Goal: Task Accomplishment & Management: Use online tool/utility

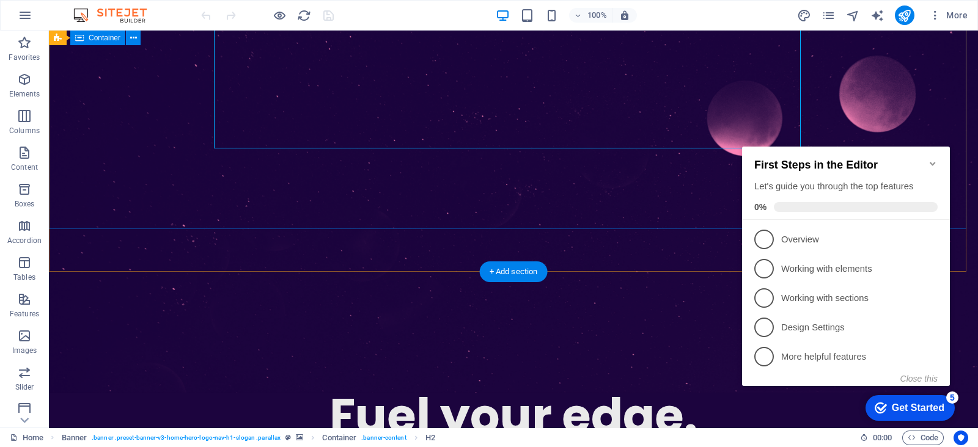
scroll to position [229, 0]
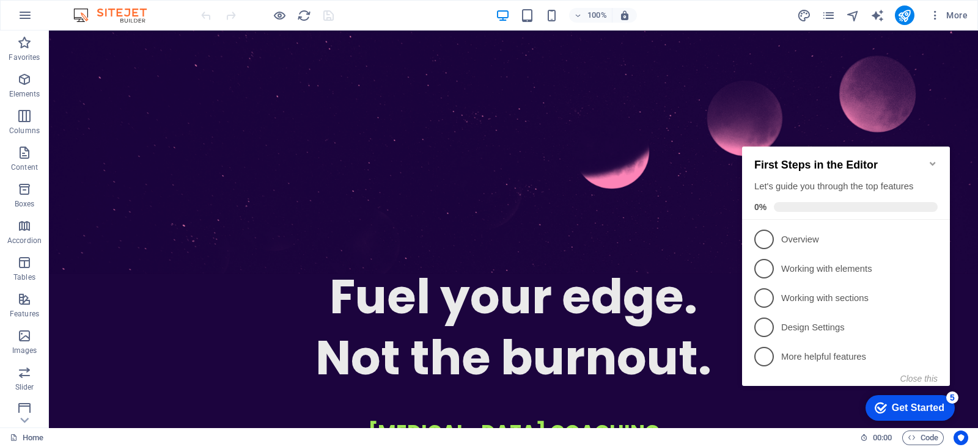
click at [929, 159] on icon "Minimize checklist" at bounding box center [933, 164] width 10 height 10
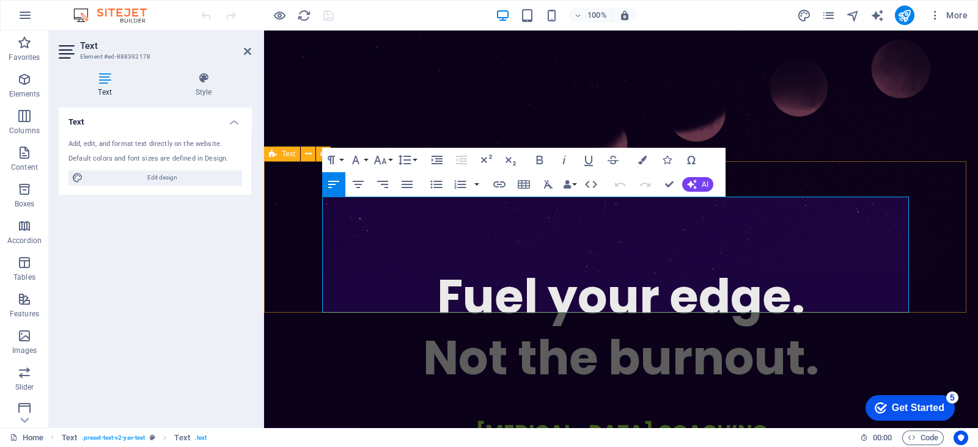
drag, startPoint x: 353, startPoint y: 302, endPoint x: 320, endPoint y: 302, distance: 33.0
drag, startPoint x: 450, startPoint y: 304, endPoint x: 323, endPoint y: 307, distance: 126.5
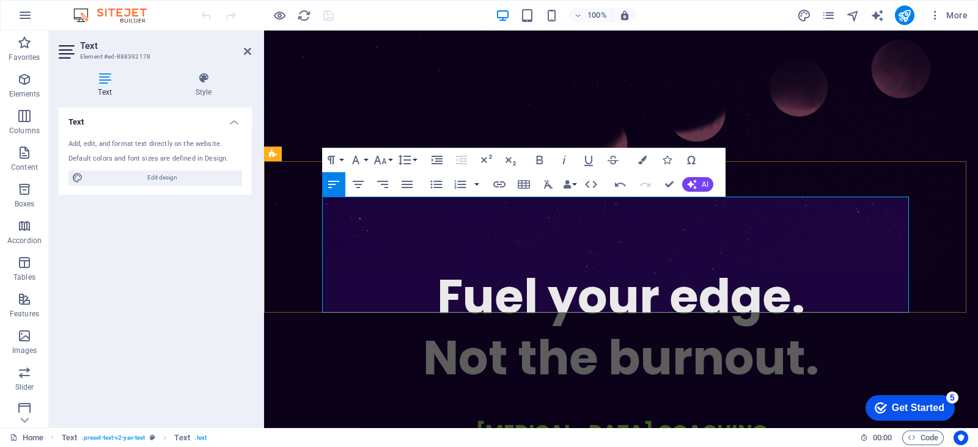
drag, startPoint x: 322, startPoint y: 305, endPoint x: 425, endPoint y: 304, distance: 103.3
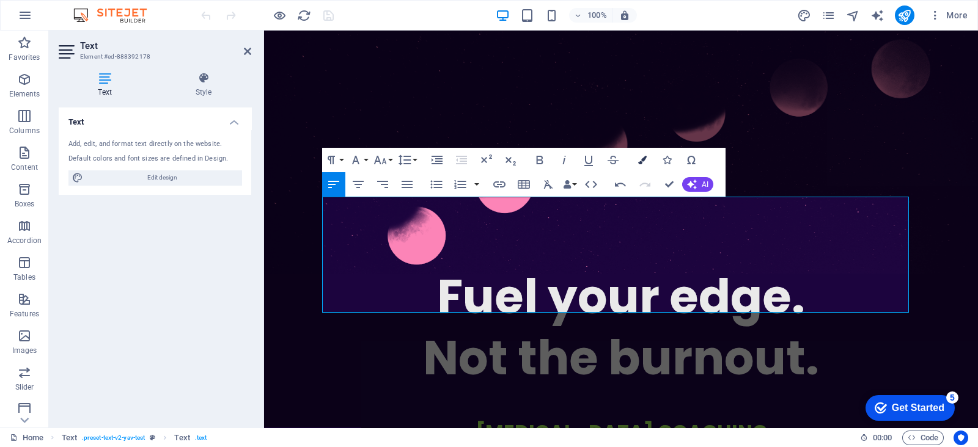
click at [643, 159] on icon "button" at bounding box center [642, 160] width 9 height 9
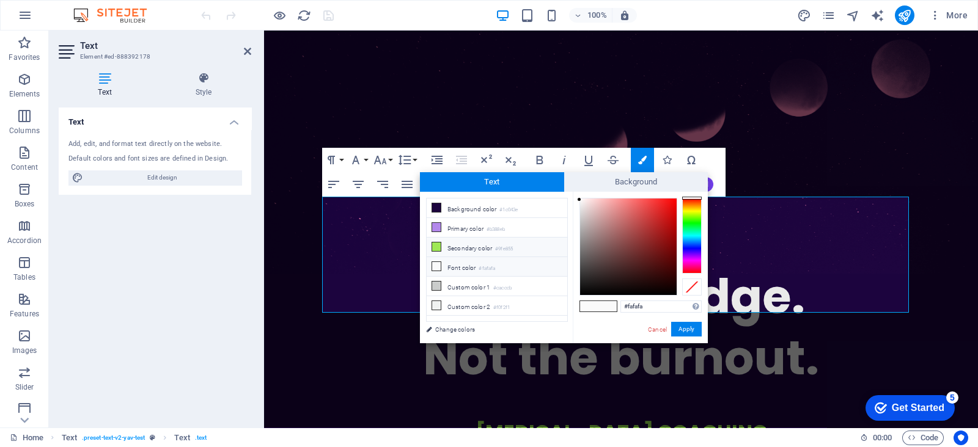
click at [478, 247] on li "Secondary color #9fe855" at bounding box center [496, 248] width 141 height 20
type input "#9fe855"
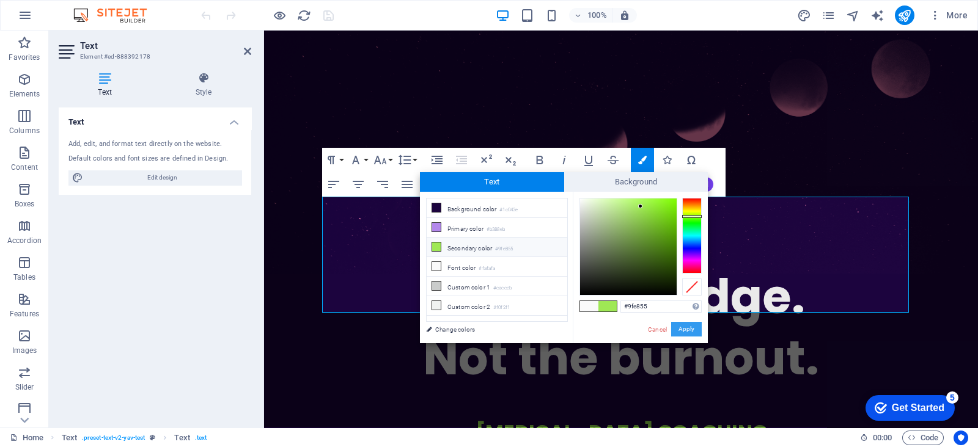
click at [678, 326] on button "Apply" at bounding box center [686, 329] width 31 height 15
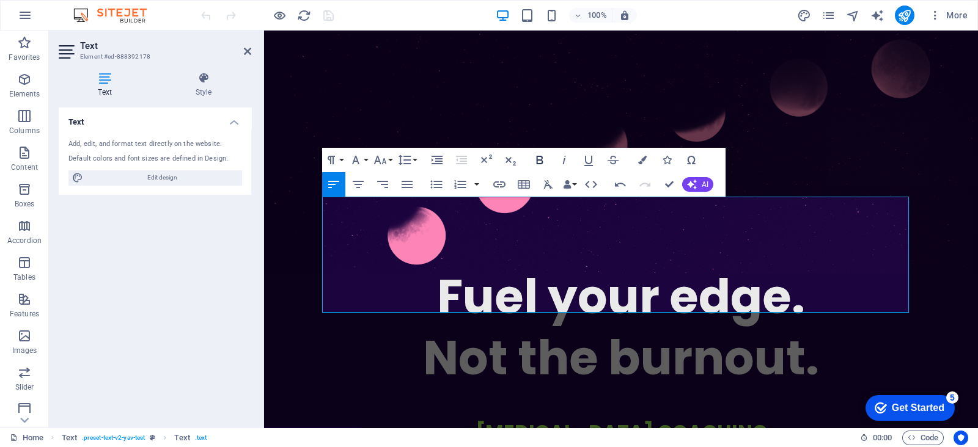
click at [540, 157] on icon "button" at bounding box center [539, 160] width 15 height 15
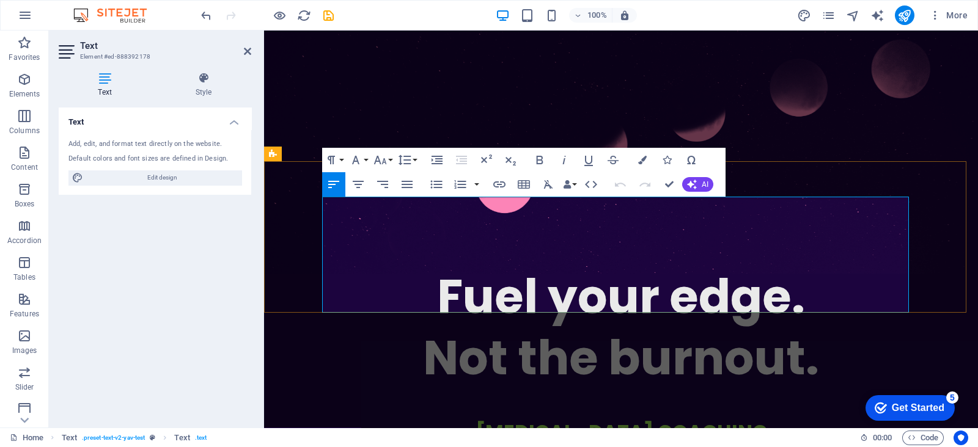
drag, startPoint x: 813, startPoint y: 287, endPoint x: 826, endPoint y: 287, distance: 13.5
drag, startPoint x: 639, startPoint y: 306, endPoint x: 709, endPoint y: 304, distance: 69.7
drag, startPoint x: 535, startPoint y: 157, endPoint x: 603, endPoint y: 158, distance: 67.8
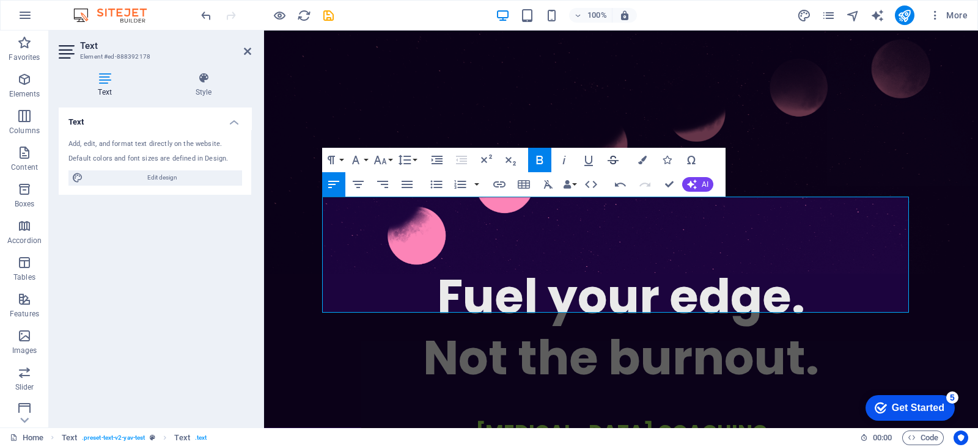
click at [536, 157] on icon "button" at bounding box center [539, 160] width 15 height 15
click at [645, 159] on icon "button" at bounding box center [642, 160] width 9 height 9
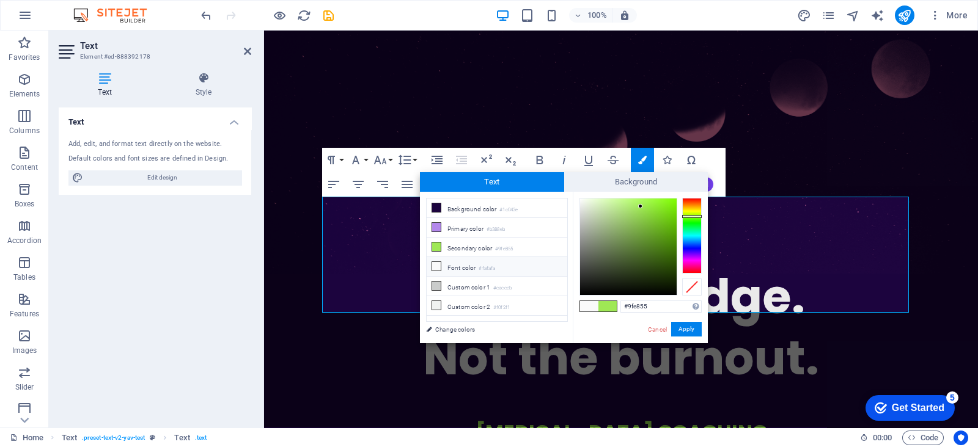
click at [436, 262] on icon at bounding box center [436, 266] width 9 height 9
type input "#fafafa"
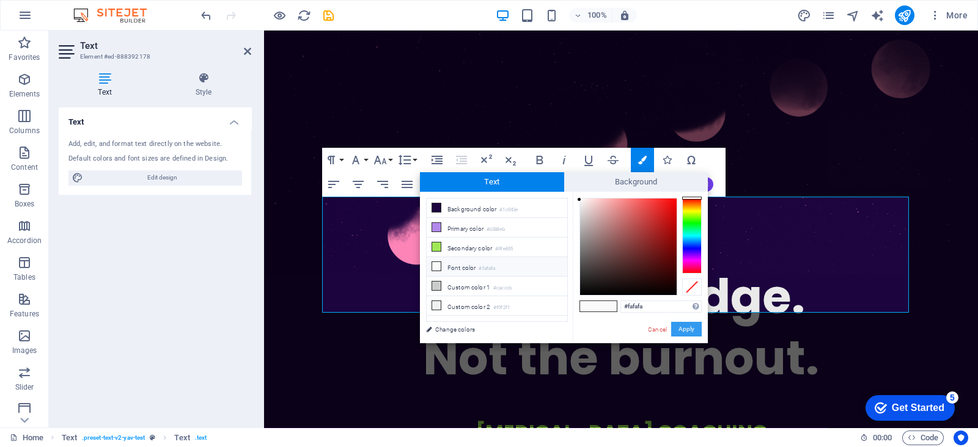
drag, startPoint x: 679, startPoint y: 329, endPoint x: 487, endPoint y: 290, distance: 195.8
click at [679, 329] on button "Apply" at bounding box center [686, 329] width 31 height 15
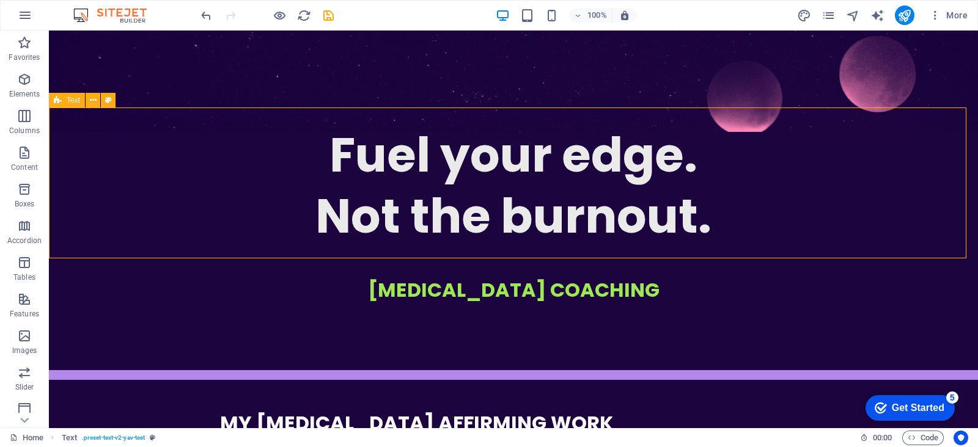
scroll to position [382, 0]
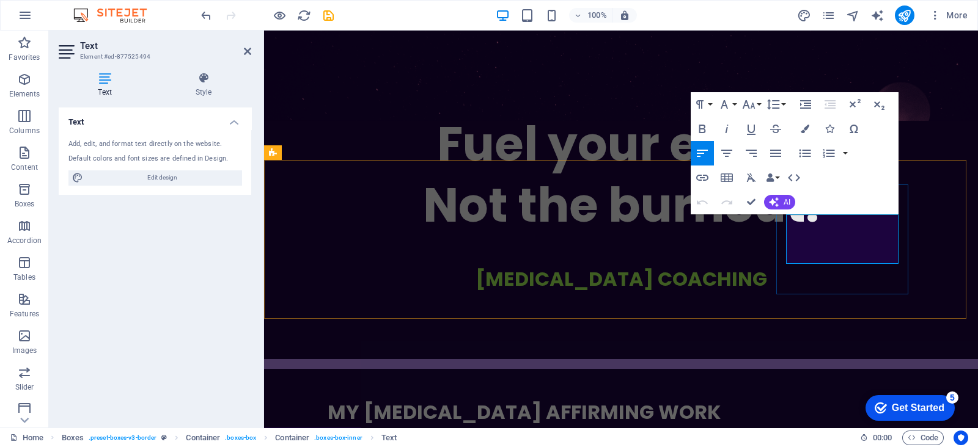
drag, startPoint x: 803, startPoint y: 258, endPoint x: 786, endPoint y: 257, distance: 17.1
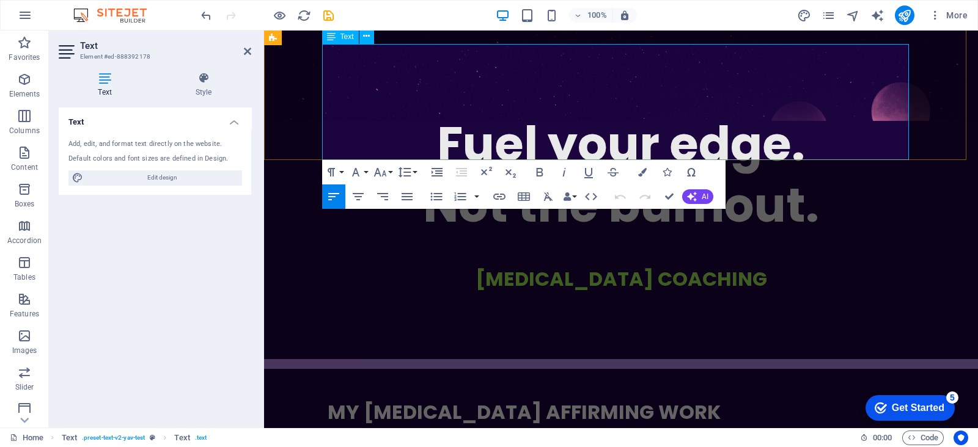
drag, startPoint x: 430, startPoint y: 148, endPoint x: 388, endPoint y: 150, distance: 41.6
drag, startPoint x: 427, startPoint y: 152, endPoint x: 367, endPoint y: 152, distance: 60.5
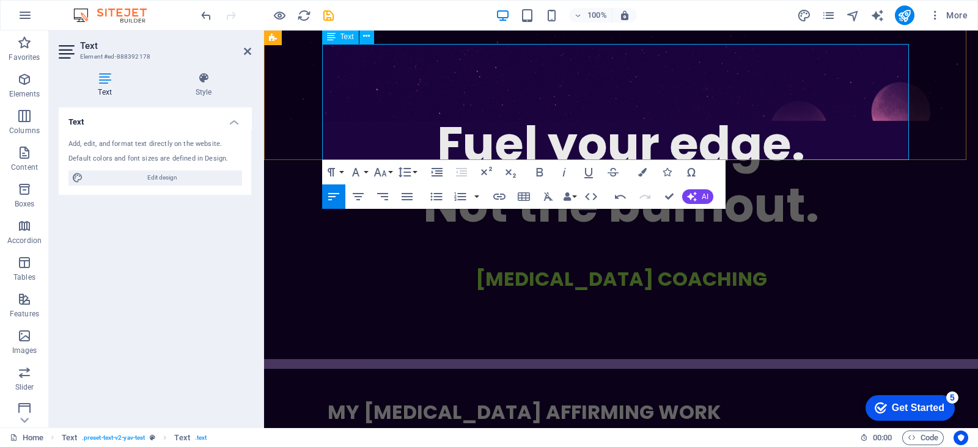
drag, startPoint x: 434, startPoint y: 148, endPoint x: 507, endPoint y: 150, distance: 72.7
drag, startPoint x: 632, startPoint y: 152, endPoint x: 544, endPoint y: 150, distance: 88.0
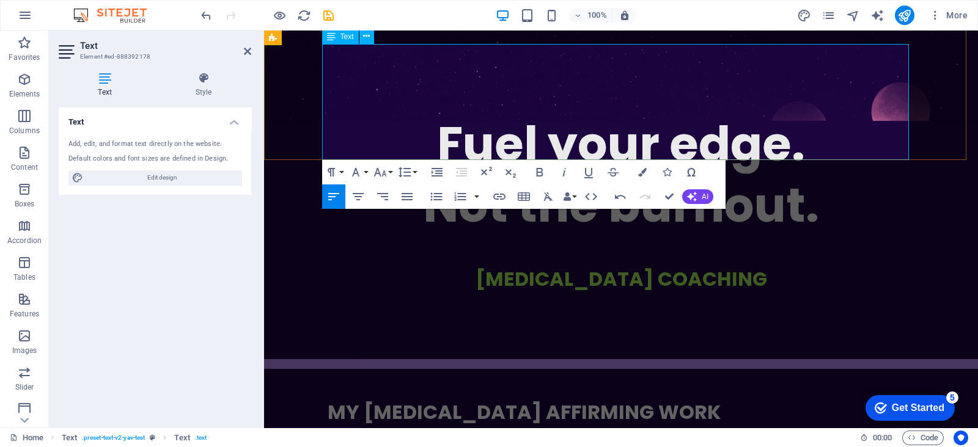
drag, startPoint x: 747, startPoint y: 151, endPoint x: 546, endPoint y: 152, distance: 201.0
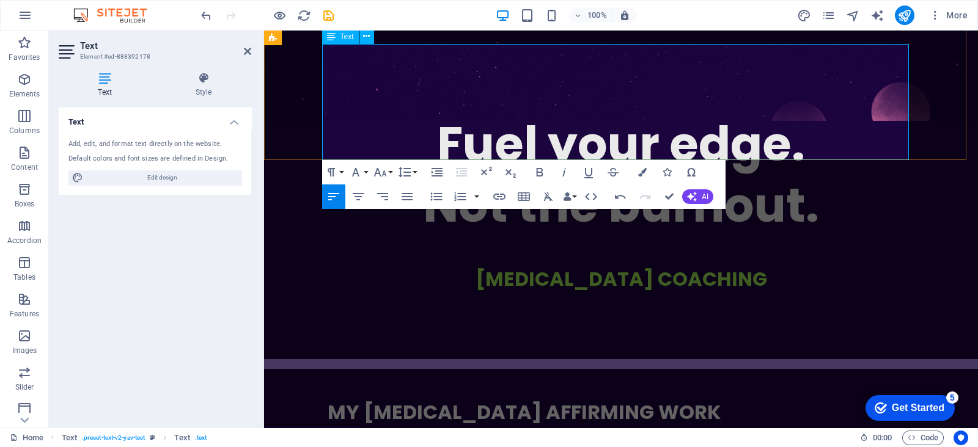
drag, startPoint x: 432, startPoint y: 151, endPoint x: 393, endPoint y: 149, distance: 38.5
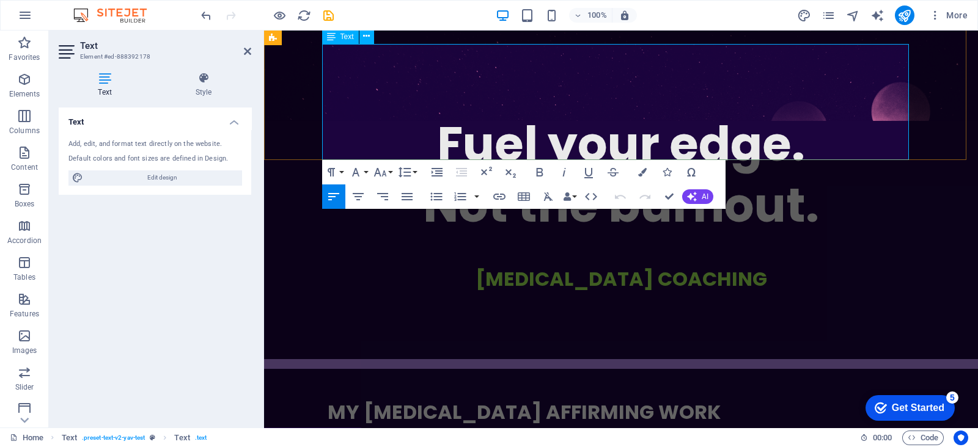
drag, startPoint x: 324, startPoint y: 135, endPoint x: 376, endPoint y: 135, distance: 51.9
click at [645, 171] on icon "button" at bounding box center [642, 172] width 9 height 9
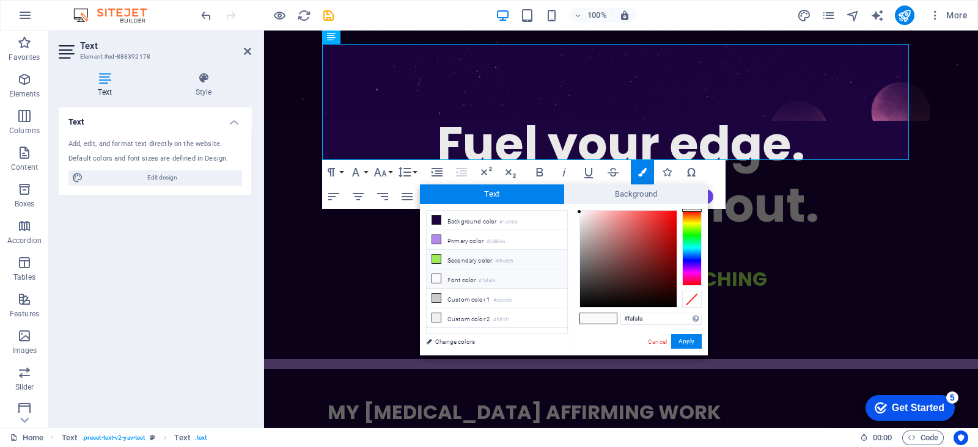
click at [455, 257] on li "Secondary color #9fe855" at bounding box center [496, 260] width 141 height 20
type input "#9fe855"
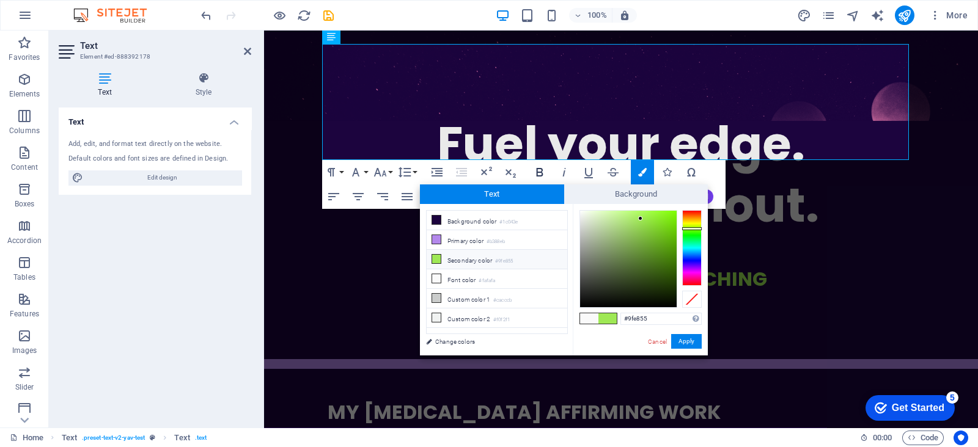
click at [535, 169] on icon "button" at bounding box center [539, 172] width 15 height 15
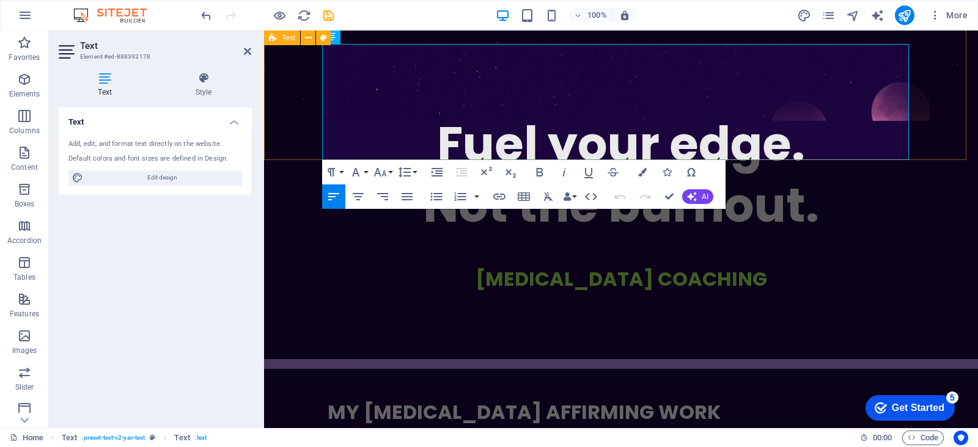
drag, startPoint x: 376, startPoint y: 131, endPoint x: 305, endPoint y: 133, distance: 70.9
click at [636, 174] on button "Colors" at bounding box center [642, 172] width 23 height 24
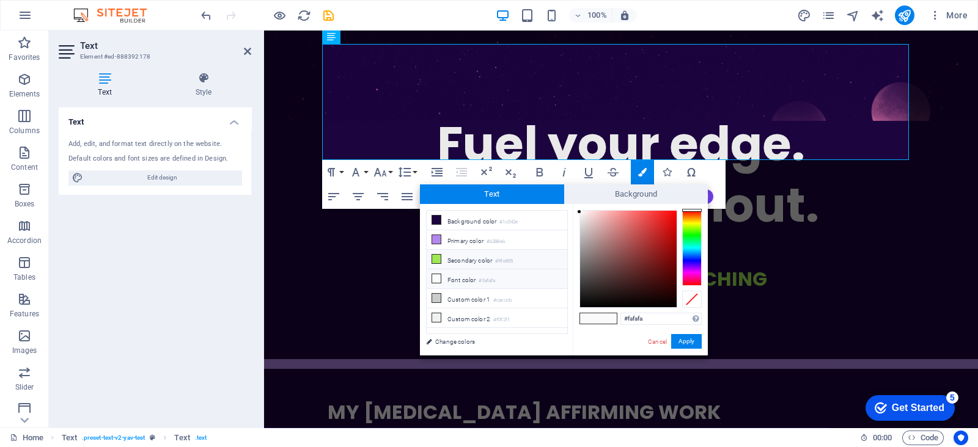
click at [467, 254] on li "Secondary color #9fe855" at bounding box center [496, 260] width 141 height 20
type input "#9fe855"
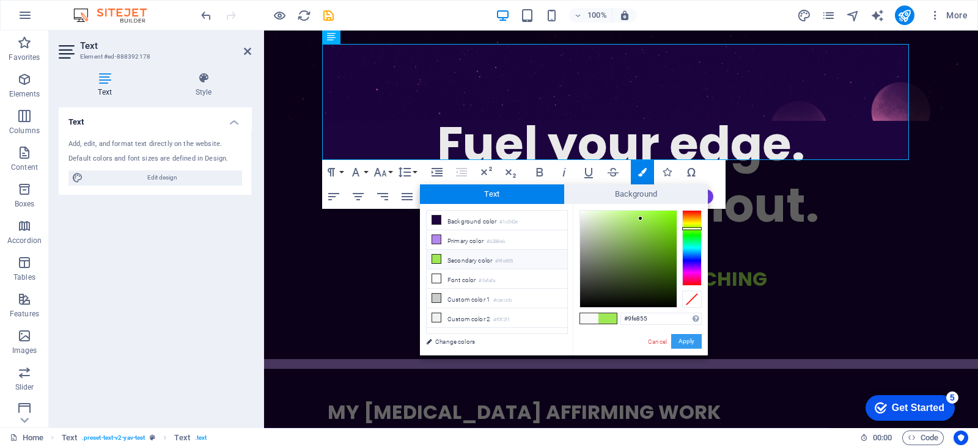
click at [683, 335] on button "Apply" at bounding box center [686, 341] width 31 height 15
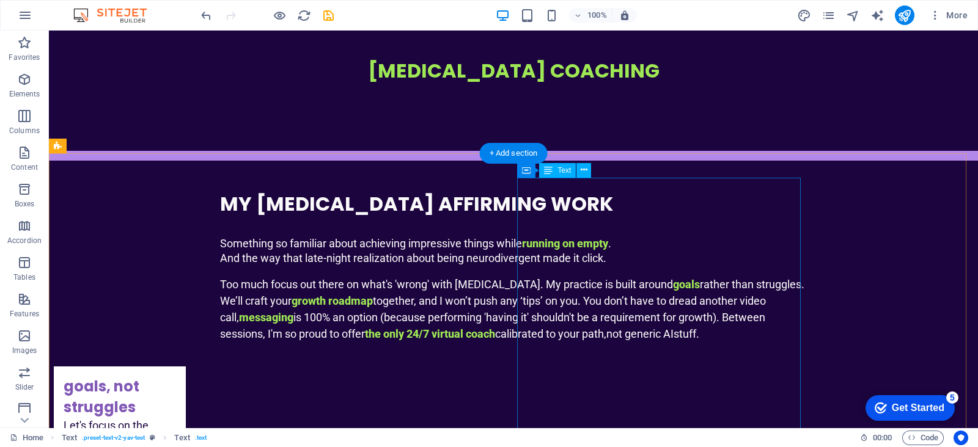
scroll to position [610, 0]
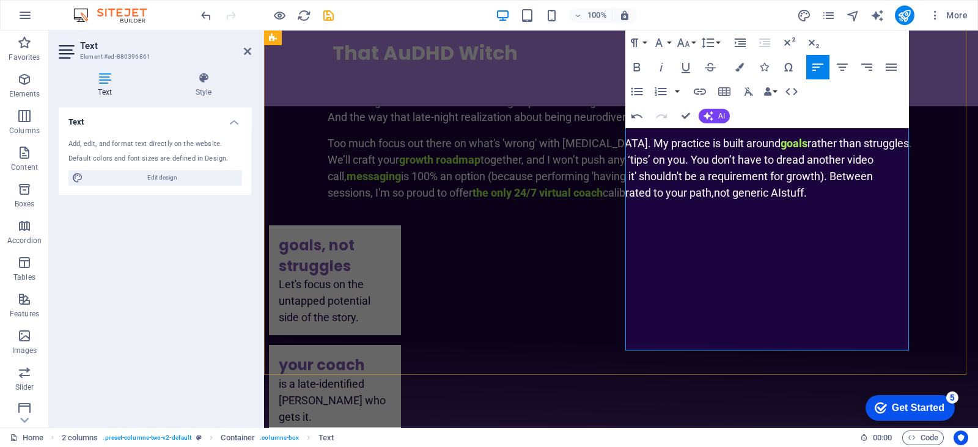
scroll to position [687, 0]
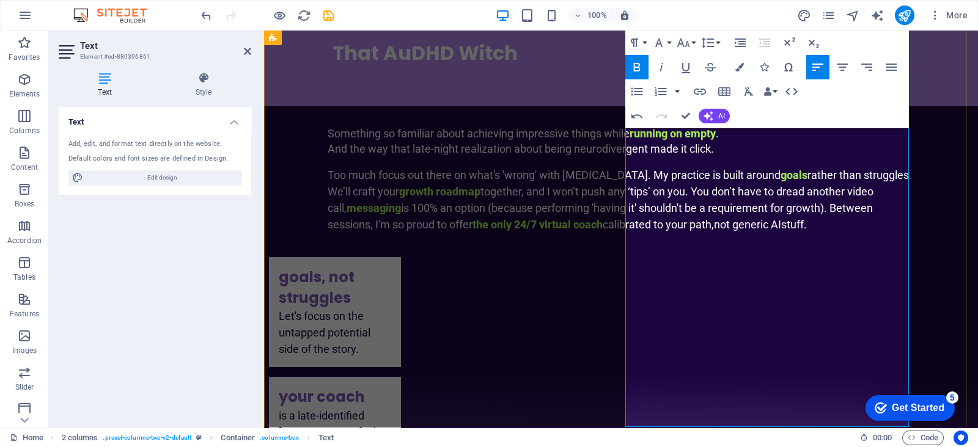
drag, startPoint x: 772, startPoint y: 214, endPoint x: 625, endPoint y: 216, distance: 147.3
drag, startPoint x: 720, startPoint y: 249, endPoint x: 623, endPoint y: 254, distance: 96.7
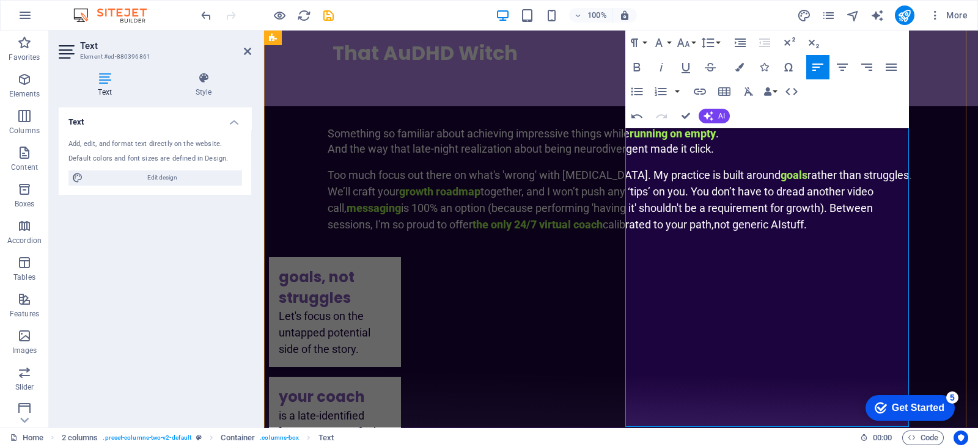
drag, startPoint x: 720, startPoint y: 249, endPoint x: 626, endPoint y: 254, distance: 94.2
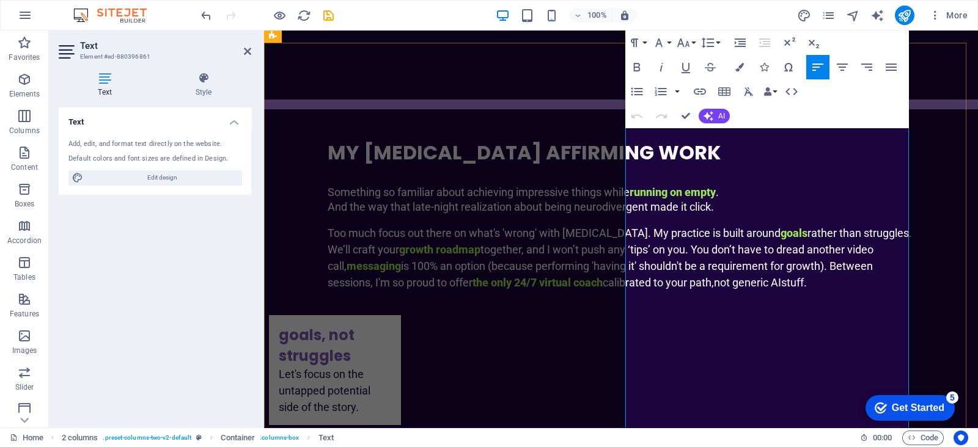
scroll to position [741, 0]
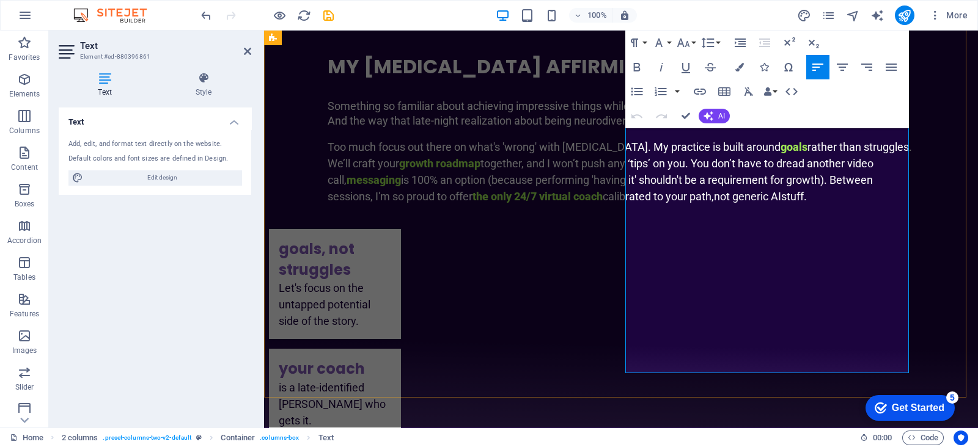
drag, startPoint x: 771, startPoint y: 279, endPoint x: 675, endPoint y: 281, distance: 95.9
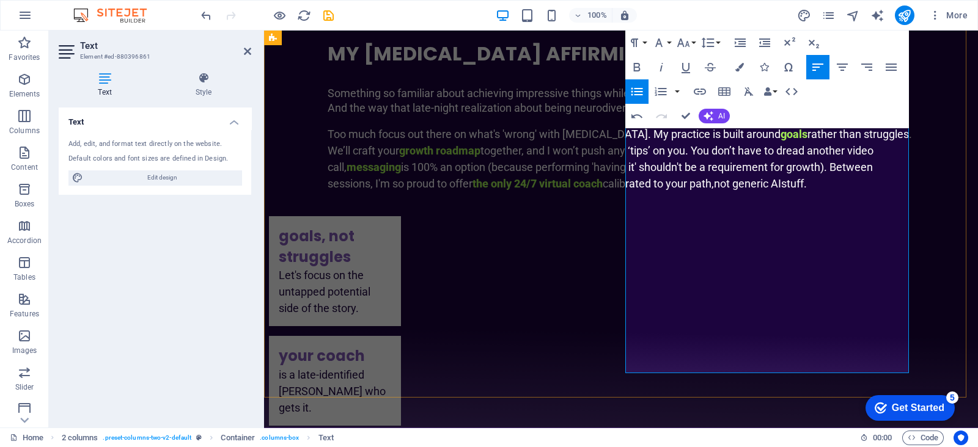
drag, startPoint x: 845, startPoint y: 282, endPoint x: 825, endPoint y: 285, distance: 20.4
drag, startPoint x: 679, startPoint y: 280, endPoint x: 632, endPoint y: 277, distance: 47.8
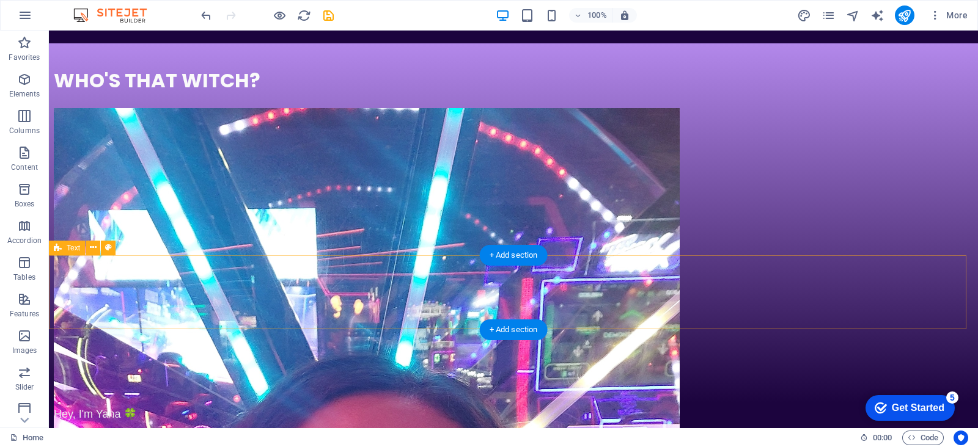
scroll to position [1428, 0]
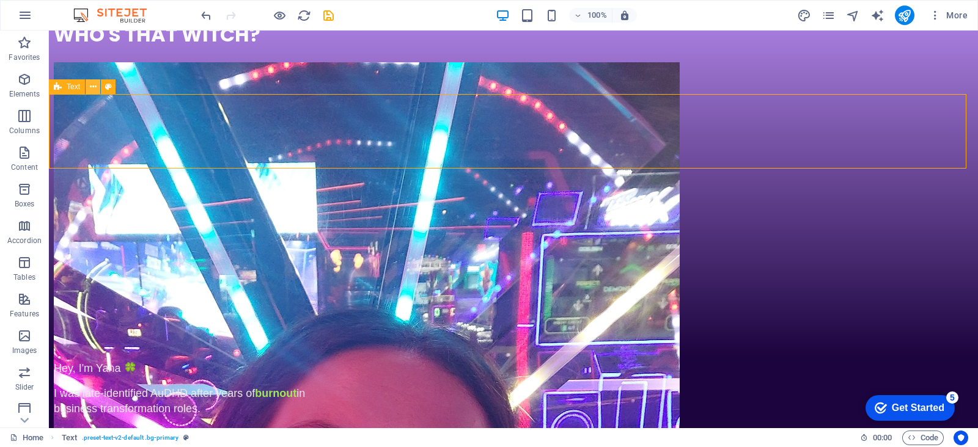
click at [90, 84] on icon at bounding box center [93, 87] width 7 height 13
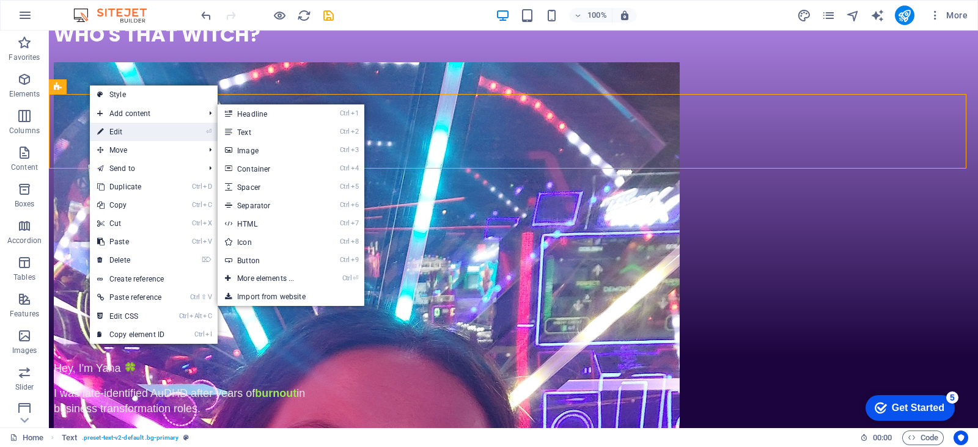
click at [117, 123] on link "⏎ Edit" at bounding box center [131, 132] width 82 height 18
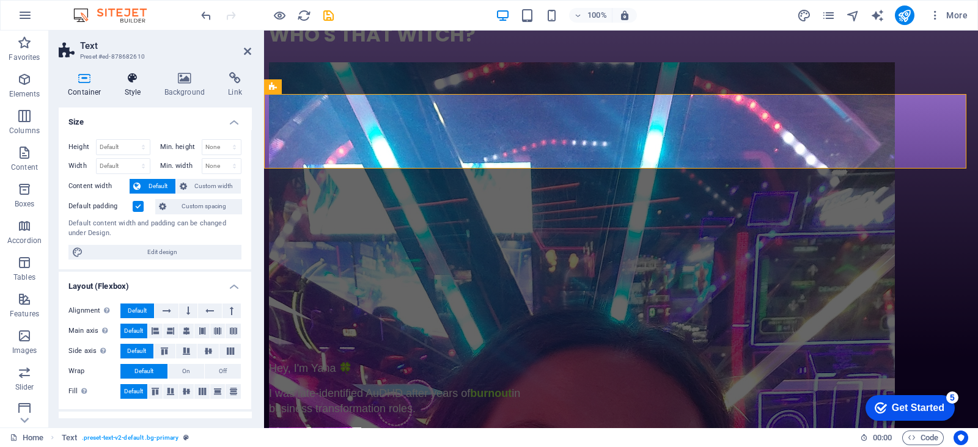
click at [130, 81] on icon at bounding box center [132, 78] width 35 height 12
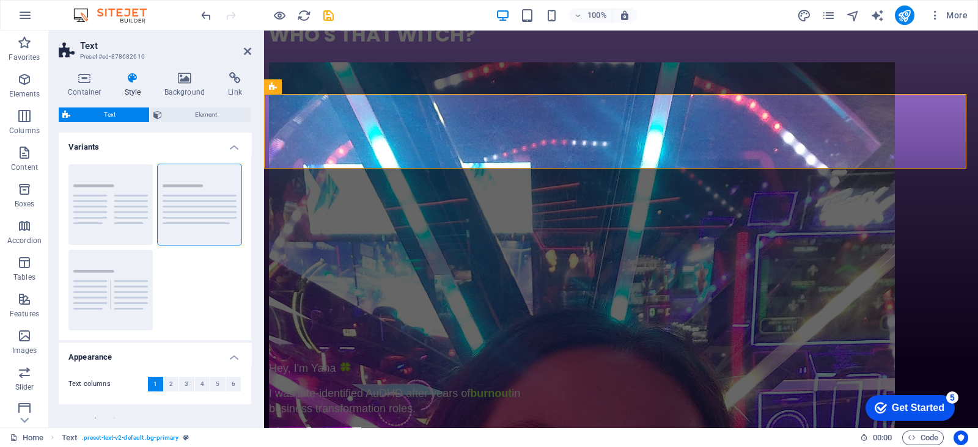
scroll to position [35, 0]
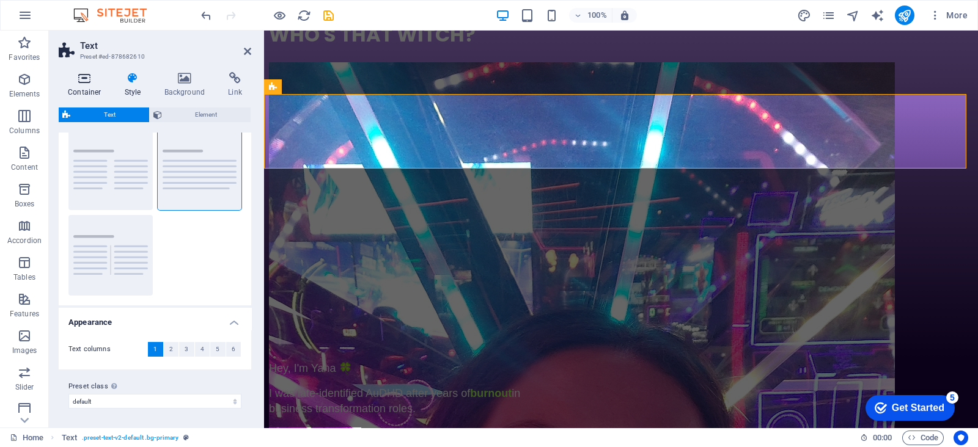
click at [86, 81] on icon at bounding box center [85, 78] width 52 height 12
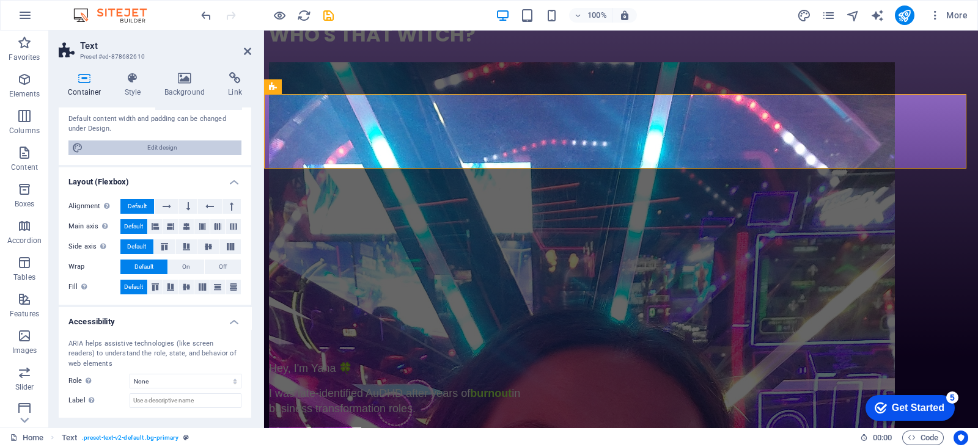
scroll to position [86, 0]
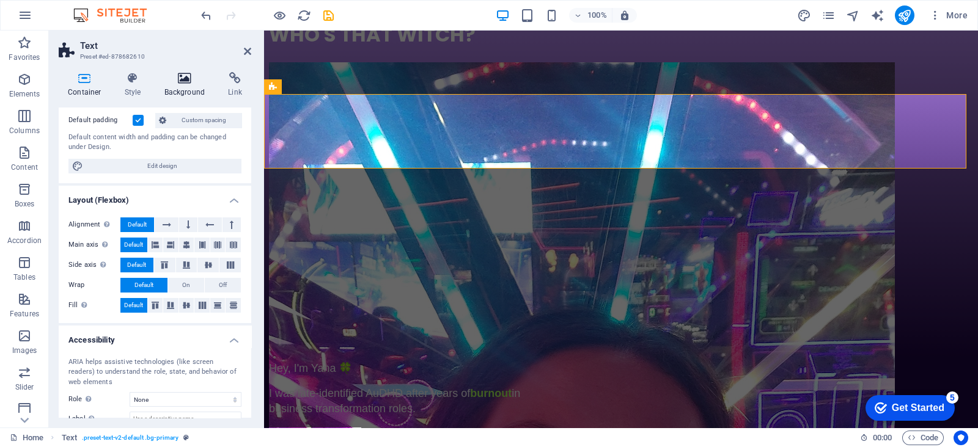
click at [189, 84] on icon at bounding box center [184, 78] width 59 height 12
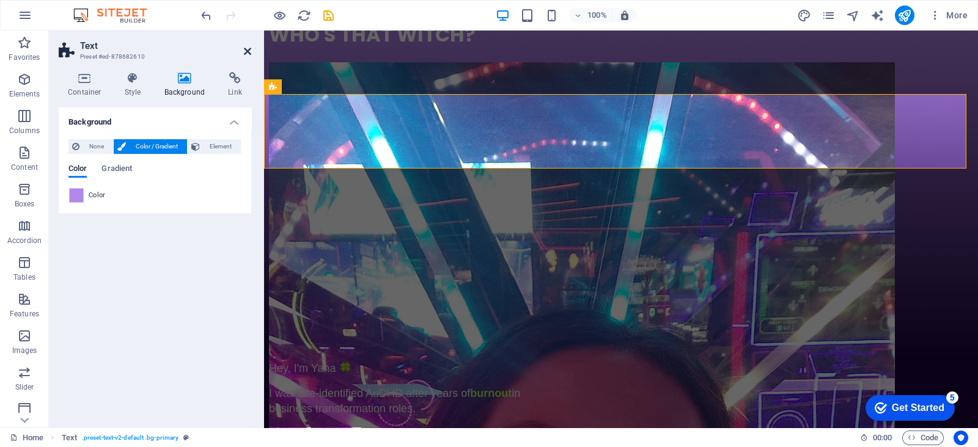
click at [248, 54] on icon at bounding box center [247, 51] width 7 height 10
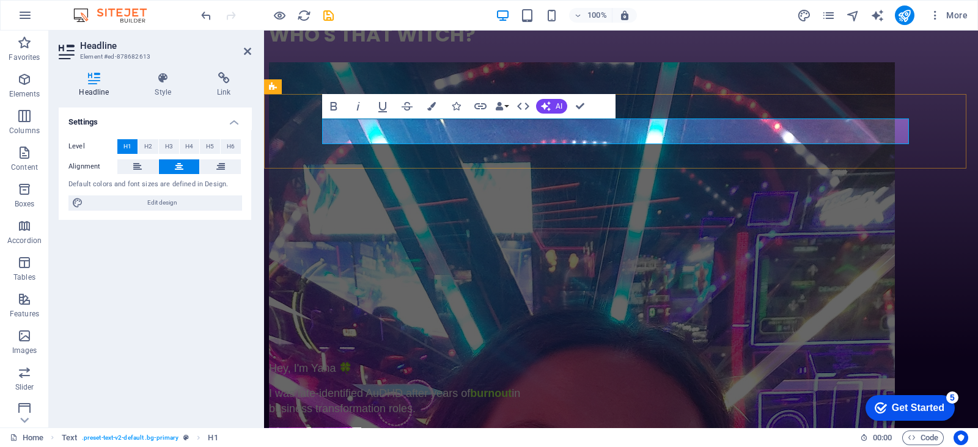
drag, startPoint x: 635, startPoint y: 130, endPoint x: 721, endPoint y: 128, distance: 85.6
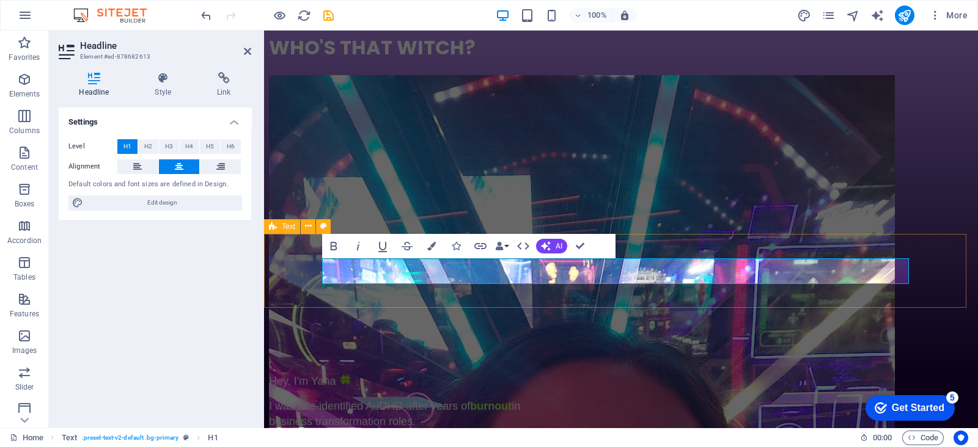
scroll to position [1436, 0]
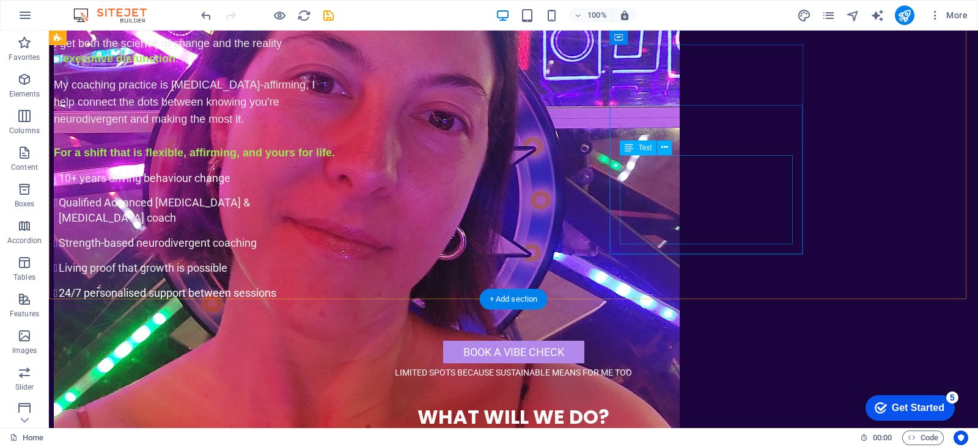
scroll to position [2047, 0]
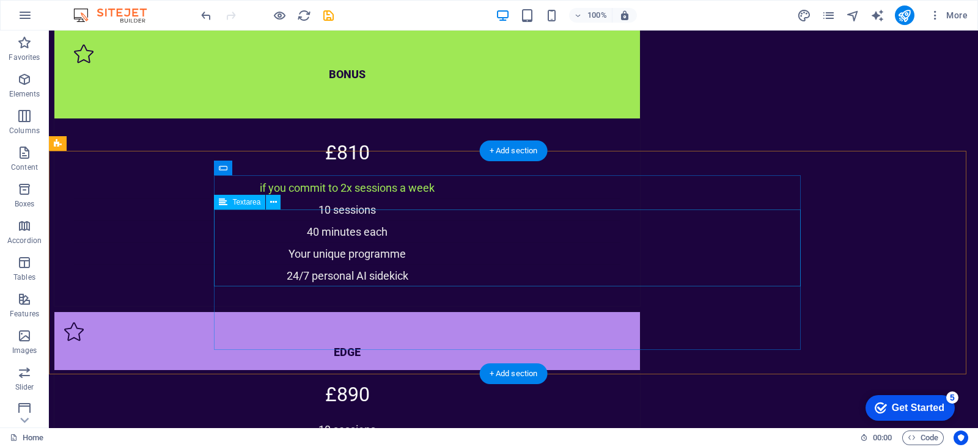
scroll to position [3547, 0]
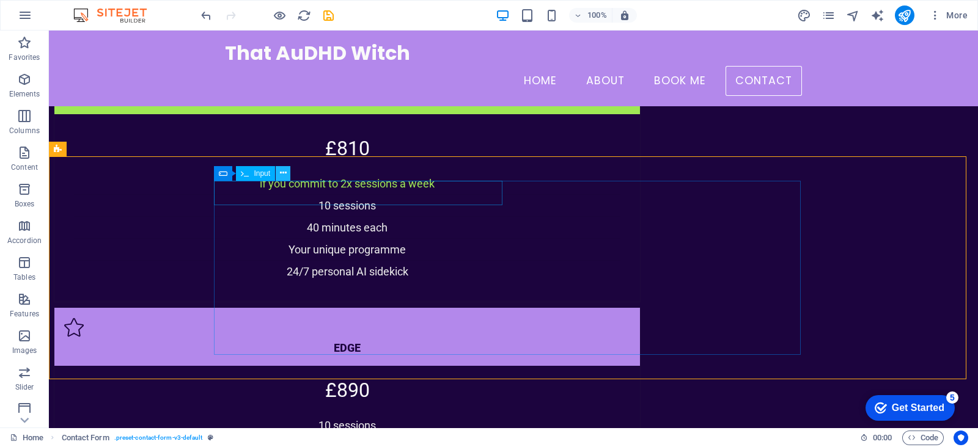
click at [282, 175] on icon at bounding box center [283, 173] width 7 height 13
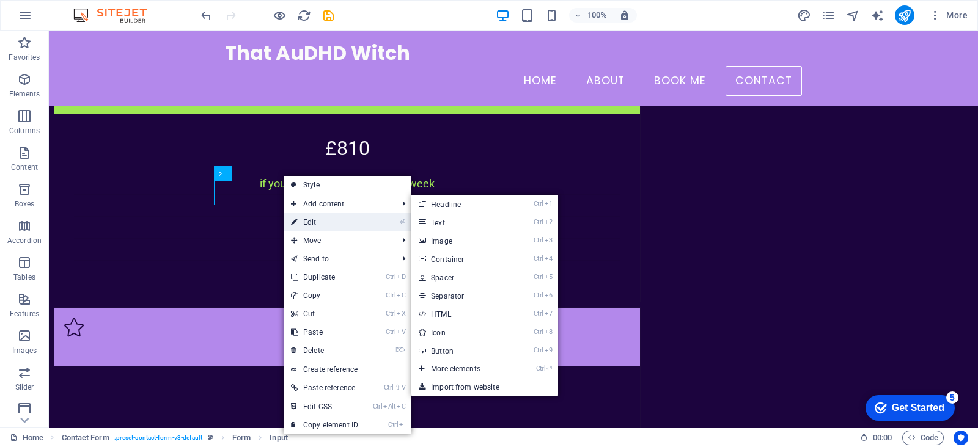
click at [307, 218] on link "⏎ Edit" at bounding box center [325, 222] width 82 height 18
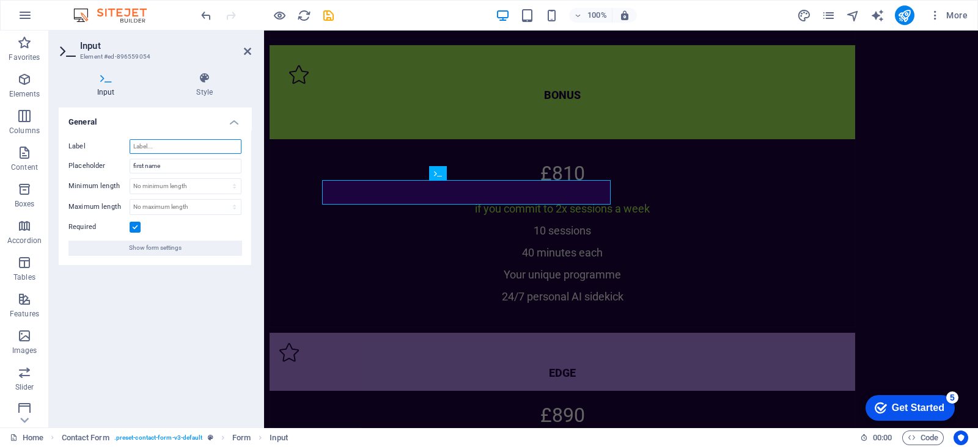
click at [170, 148] on input "Label" at bounding box center [186, 146] width 112 height 15
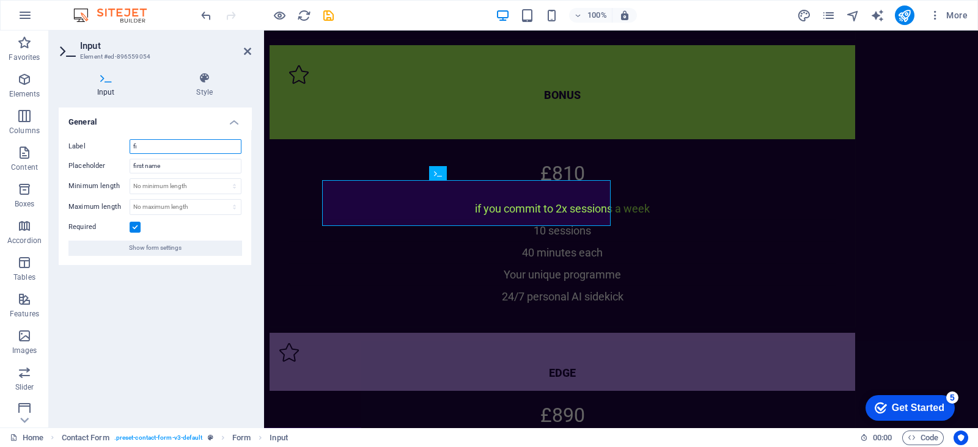
type input "f"
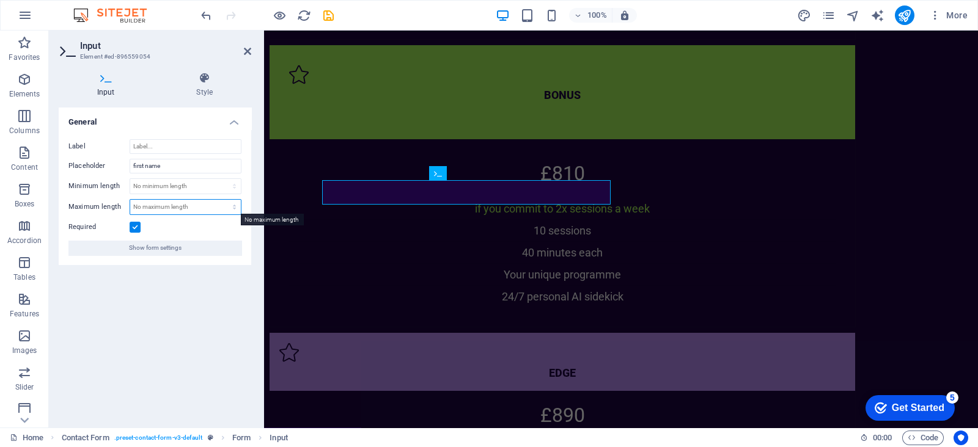
click at [161, 203] on select "No maximum length chars" at bounding box center [185, 207] width 111 height 15
select select "characters"
click at [224, 200] on select "No maximum length chars" at bounding box center [185, 207] width 111 height 15
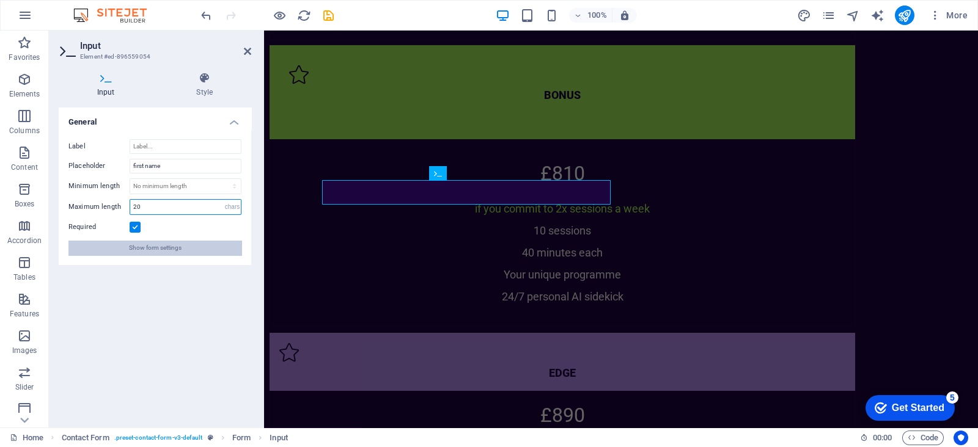
type input "2"
type input "30"
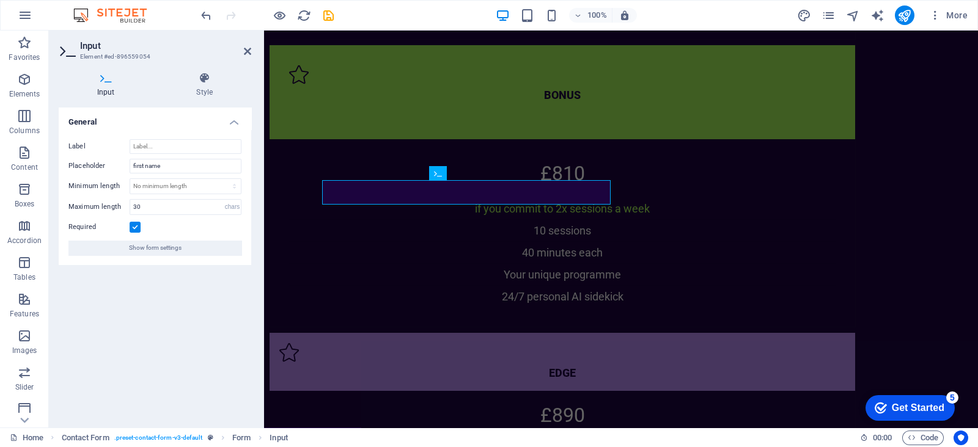
click at [159, 288] on div "General Label Placeholder first name Minimum length No minimum length chars Max…" at bounding box center [155, 263] width 192 height 310
click at [204, 90] on h4 "Style" at bounding box center [204, 85] width 93 height 26
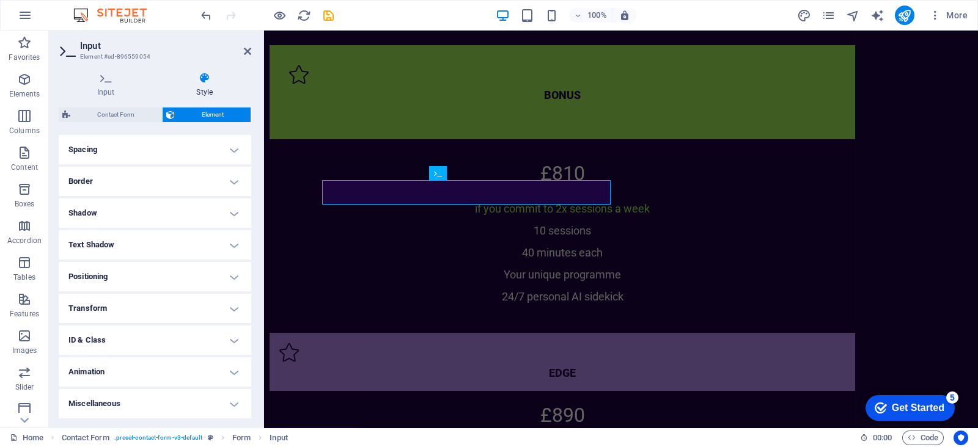
scroll to position [0, 0]
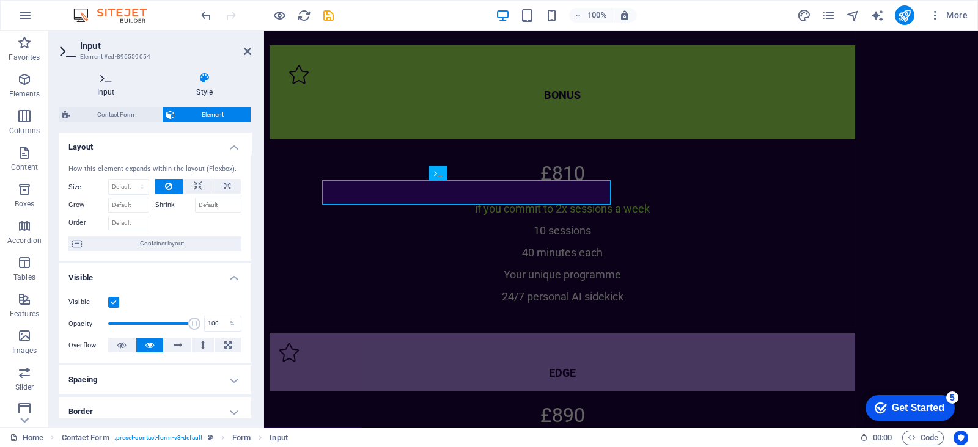
click at [112, 90] on h4 "Input" at bounding box center [109, 85] width 100 height 26
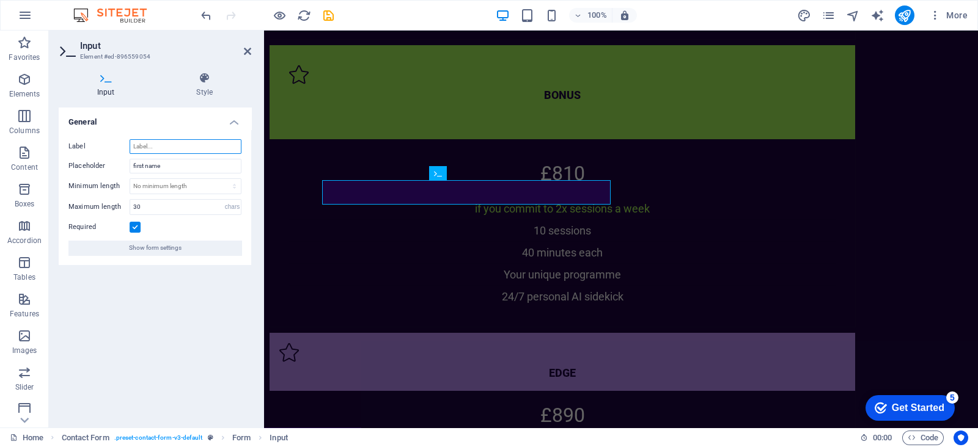
click at [151, 150] on input "Label" at bounding box center [186, 146] width 112 height 15
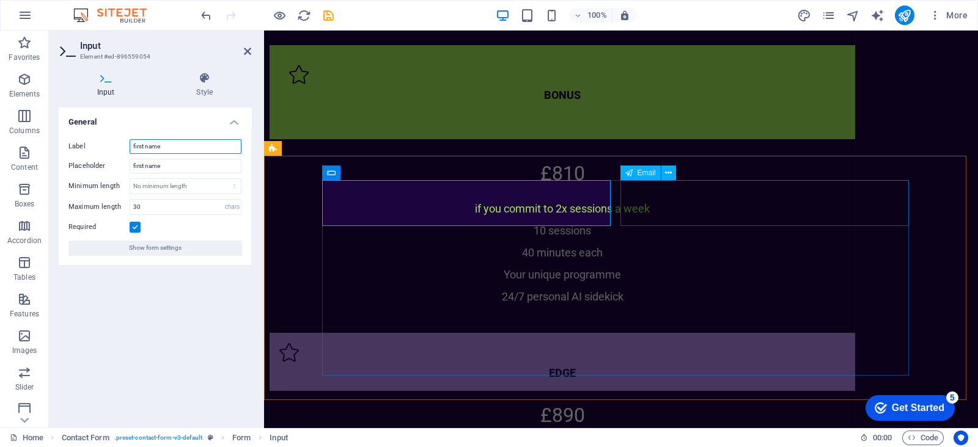
type input "first name"
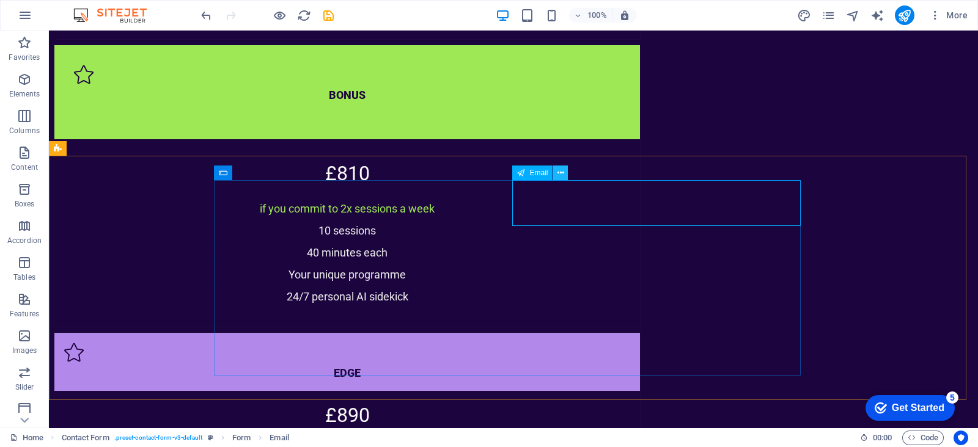
click at [563, 171] on icon at bounding box center [560, 173] width 7 height 13
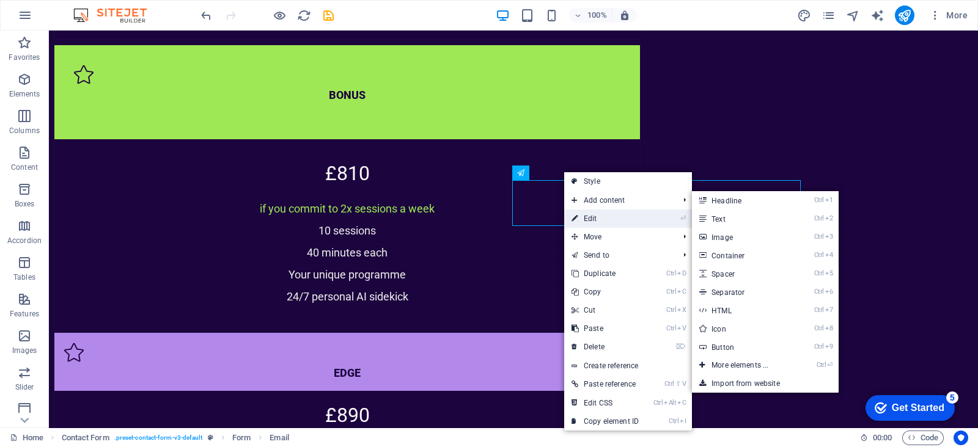
click at [591, 215] on link "⏎ Edit" at bounding box center [605, 219] width 82 height 18
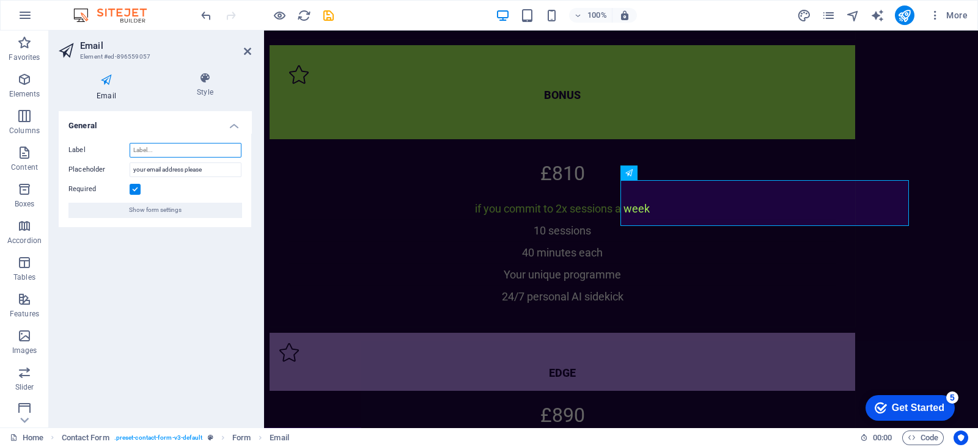
click at [202, 153] on input "Label" at bounding box center [186, 150] width 112 height 15
type input "your email"
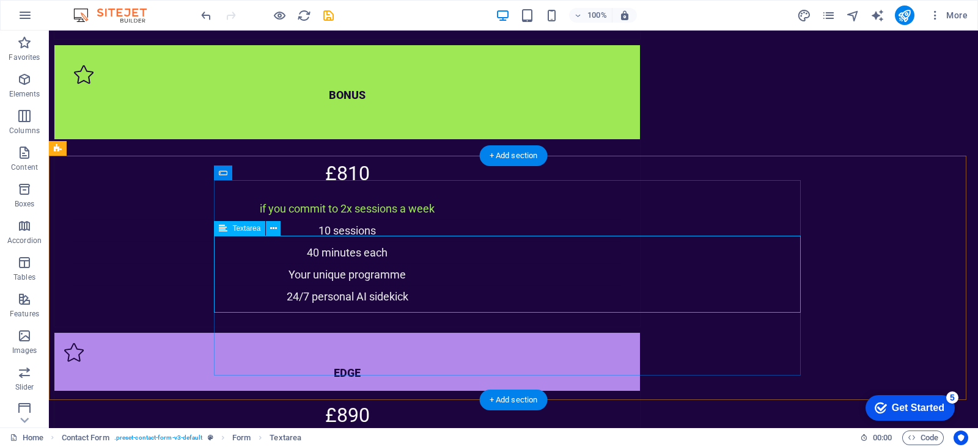
click at [271, 225] on icon at bounding box center [273, 228] width 7 height 13
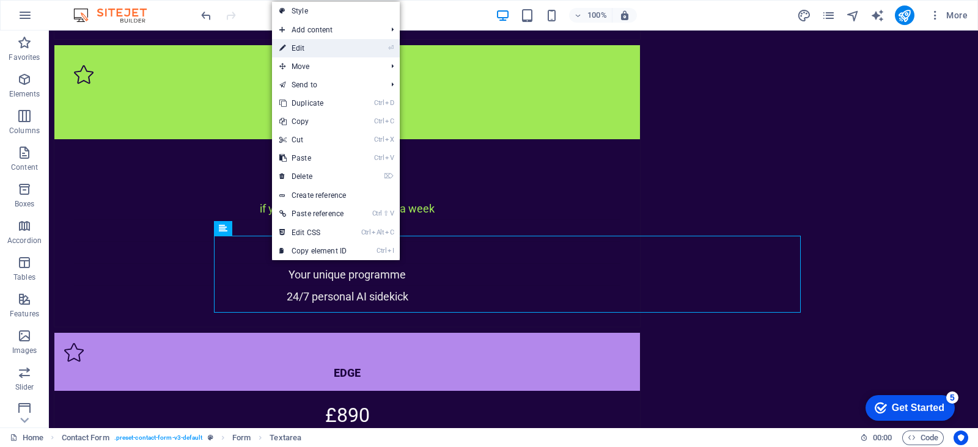
click at [306, 41] on link "⏎ Edit" at bounding box center [313, 48] width 82 height 18
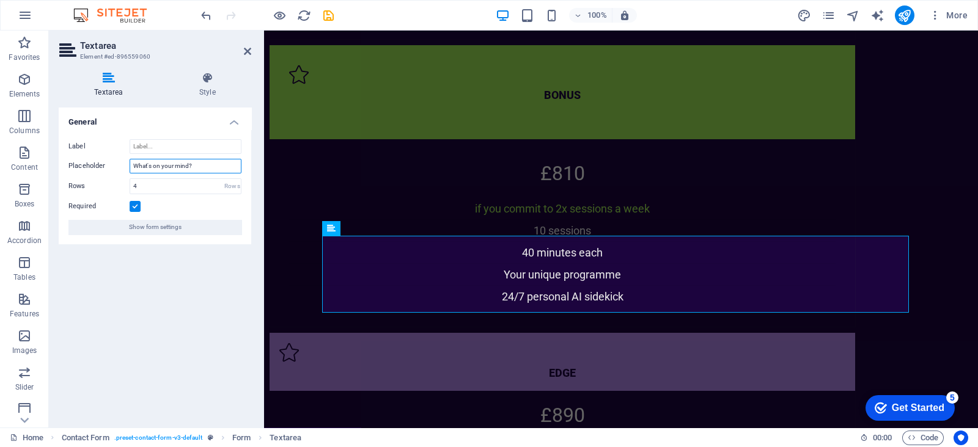
drag, startPoint x: 211, startPoint y: 165, endPoint x: 110, endPoint y: 165, distance: 101.4
click at [110, 165] on div "Placeholder What's on your mind?" at bounding box center [154, 166] width 173 height 15
click at [140, 144] on input "Label" at bounding box center [186, 146] width 112 height 15
paste input "What's on your mind?"
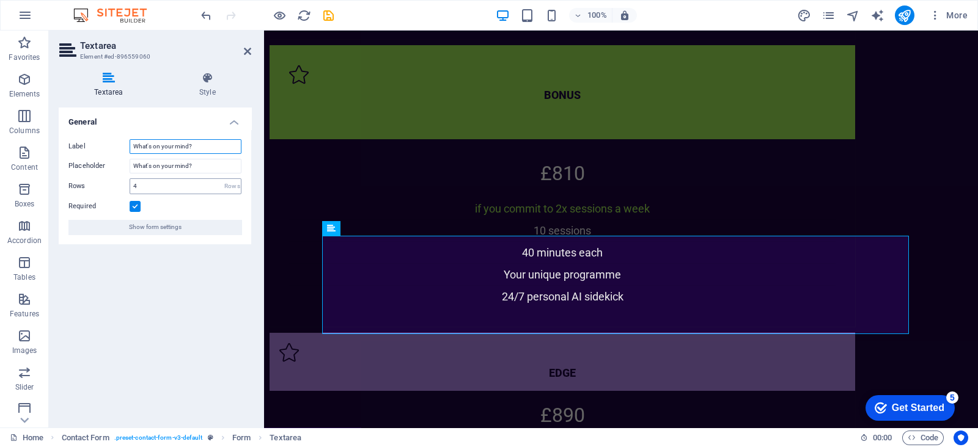
type input "What's on your mind?"
click at [156, 186] on input "4" at bounding box center [185, 186] width 111 height 15
click at [230, 186] on div "Rows" at bounding box center [232, 186] width 17 height 15
click at [188, 186] on input "4" at bounding box center [185, 186] width 111 height 15
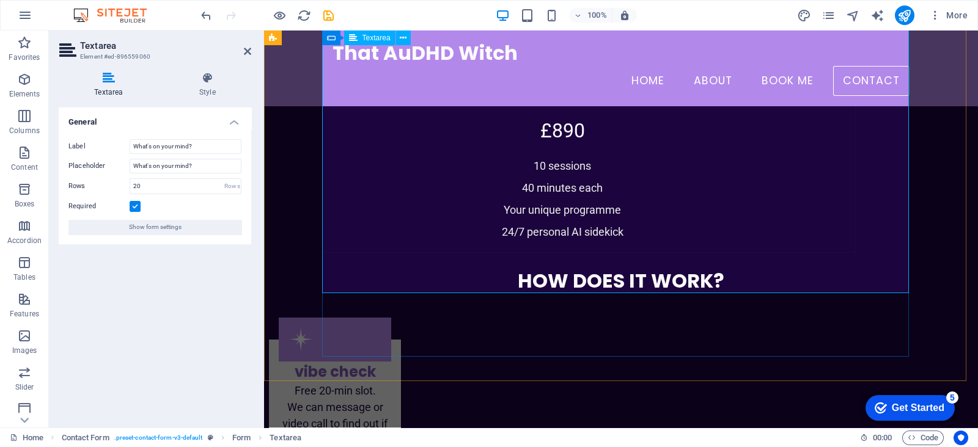
scroll to position [3624, 0]
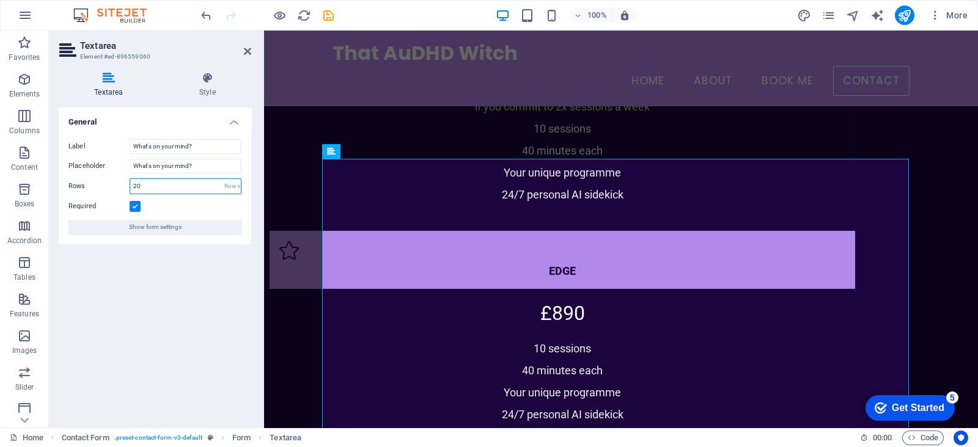
click at [156, 184] on input "20" at bounding box center [185, 186] width 111 height 15
type input "2"
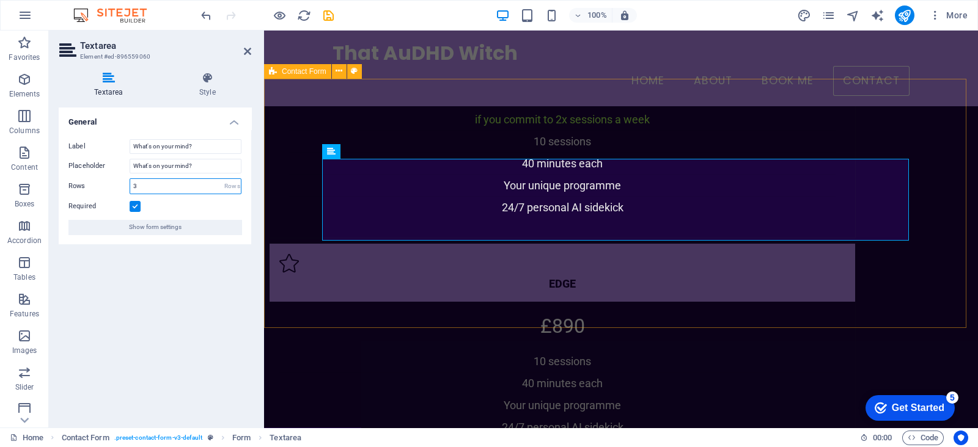
type input "3"
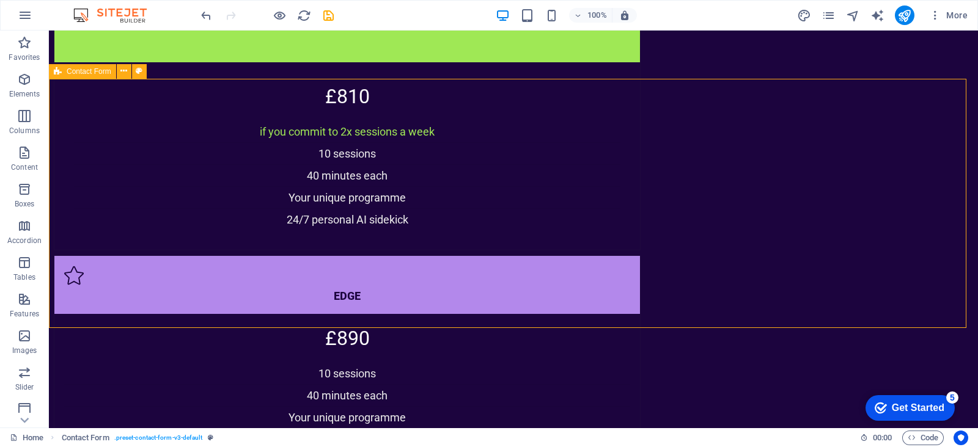
scroll to position [3650, 0]
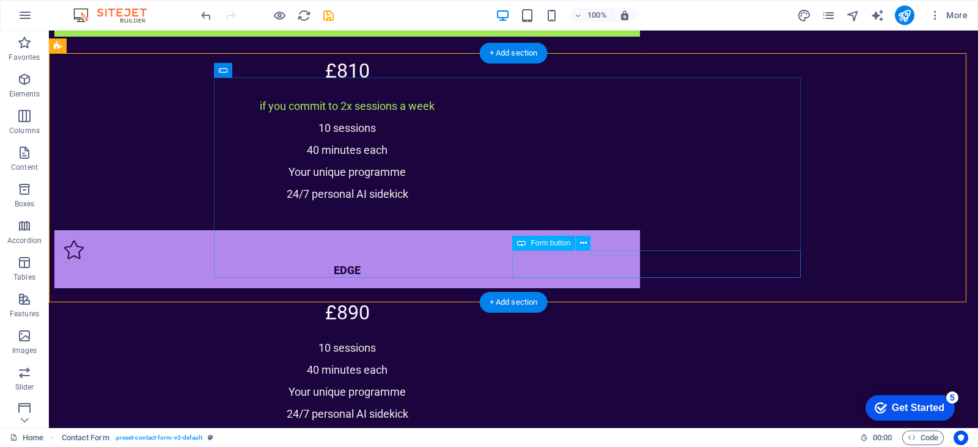
click at [580, 243] on icon at bounding box center [583, 243] width 7 height 13
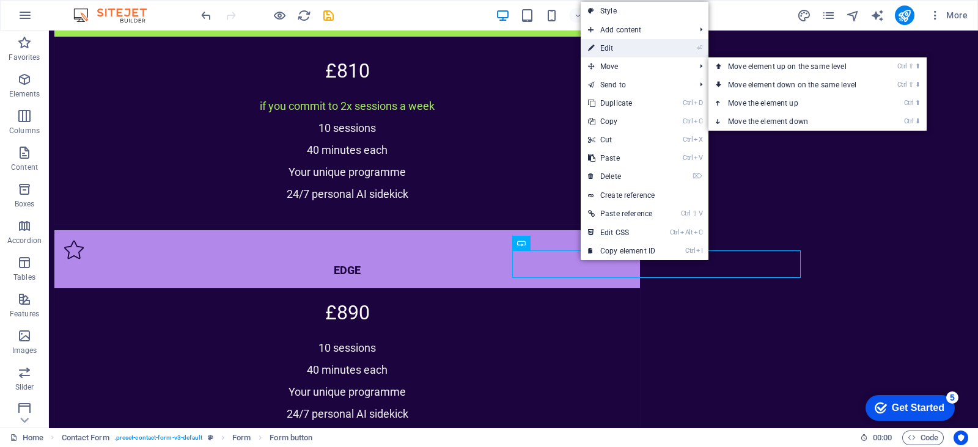
click at [613, 52] on link "⏎ Edit" at bounding box center [621, 48] width 82 height 18
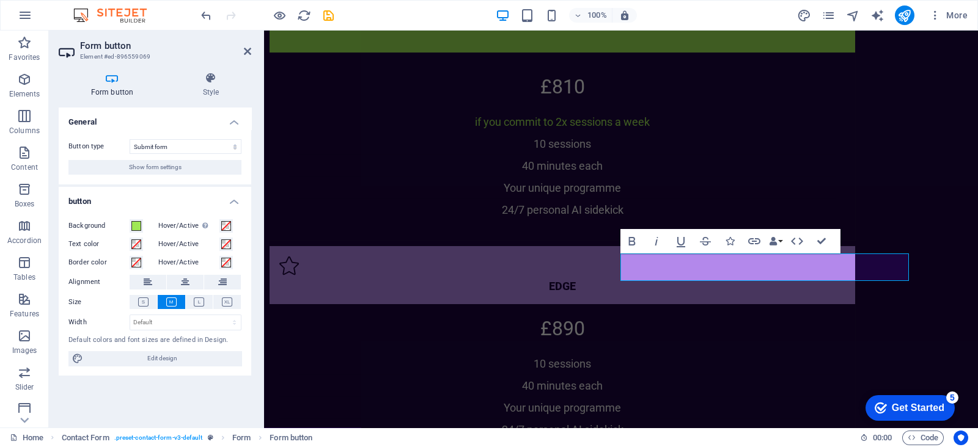
type button "Submit"
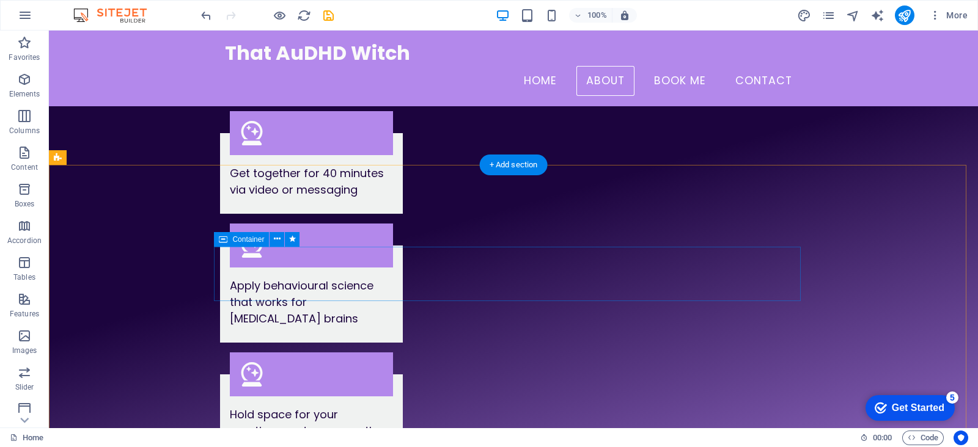
scroll to position [2275, 0]
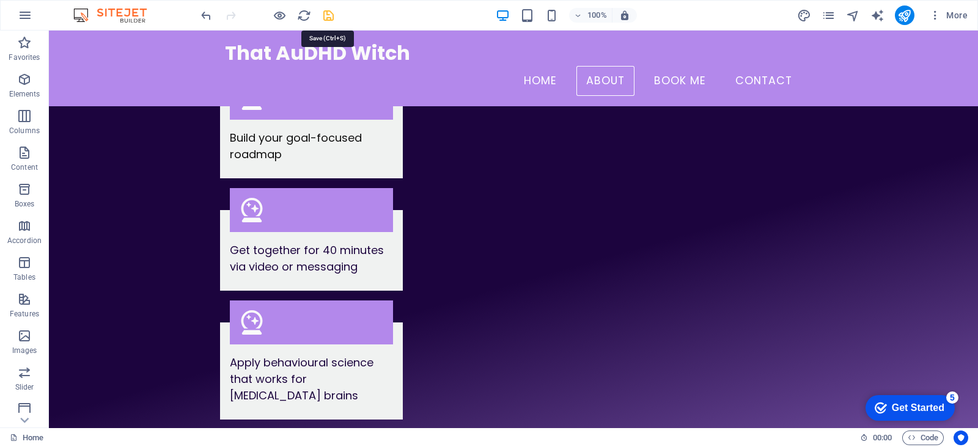
click at [324, 10] on icon "save" at bounding box center [328, 16] width 14 height 14
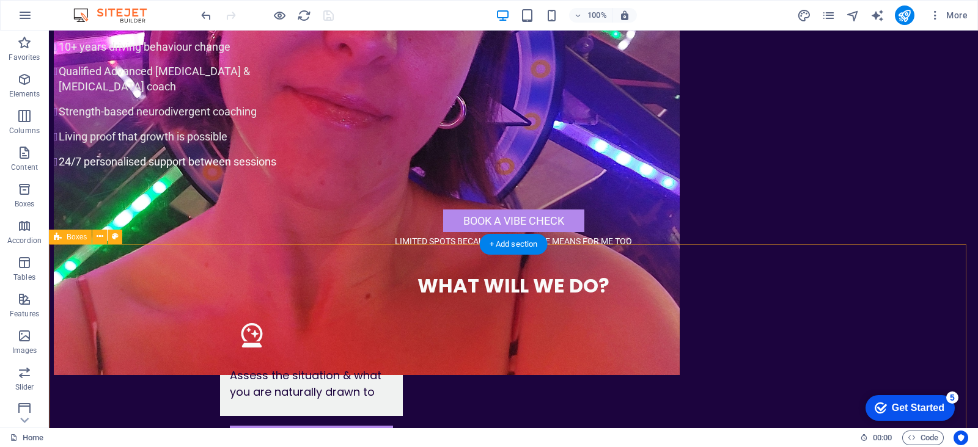
scroll to position [1985, 0]
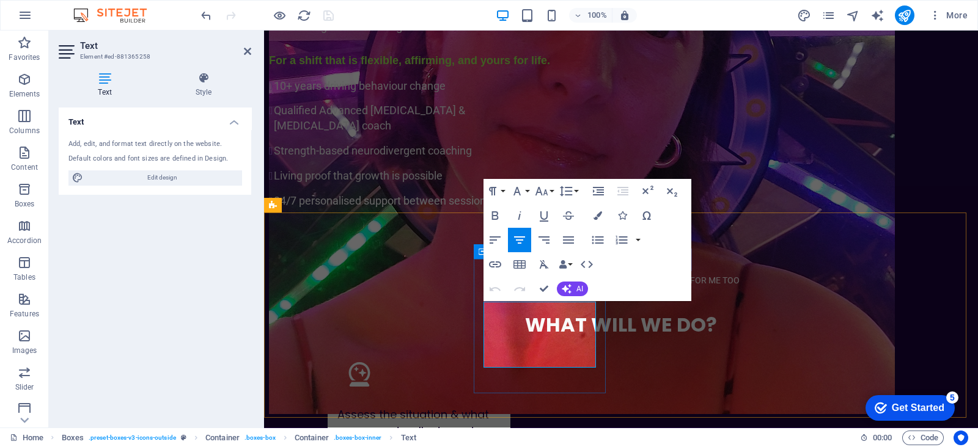
scroll to position [1945, 0]
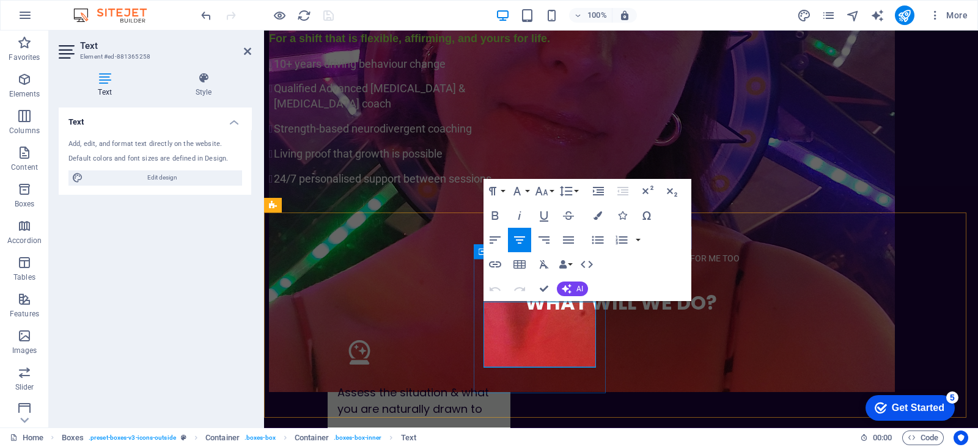
drag, startPoint x: 593, startPoint y: 304, endPoint x: 497, endPoint y: 315, distance: 95.9
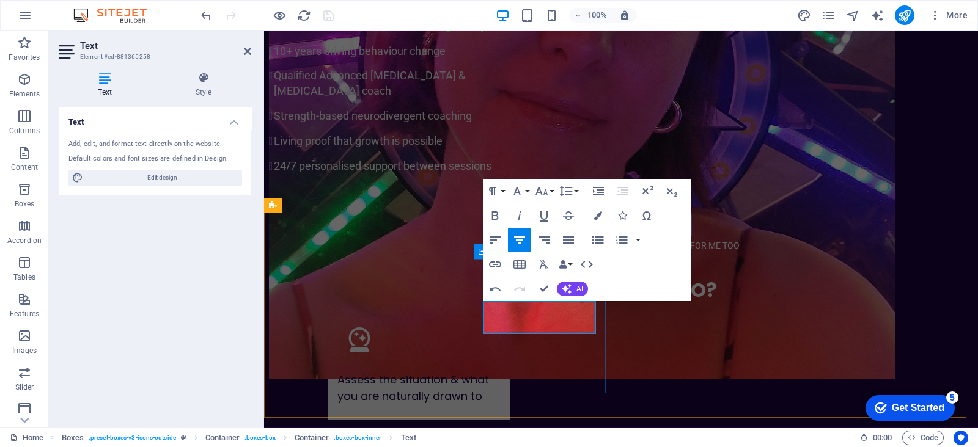
drag, startPoint x: 582, startPoint y: 309, endPoint x: 587, endPoint y: 323, distance: 14.9
drag, startPoint x: 543, startPoint y: 290, endPoint x: 719, endPoint y: 249, distance: 180.7
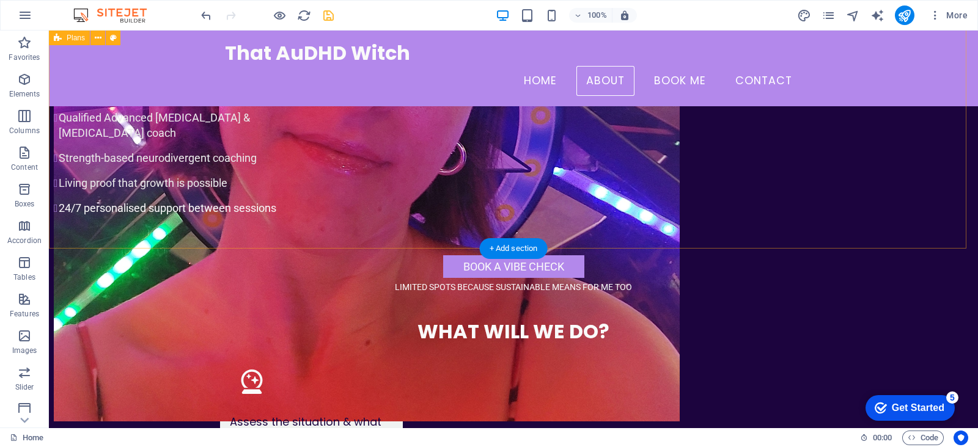
scroll to position [1870, 0]
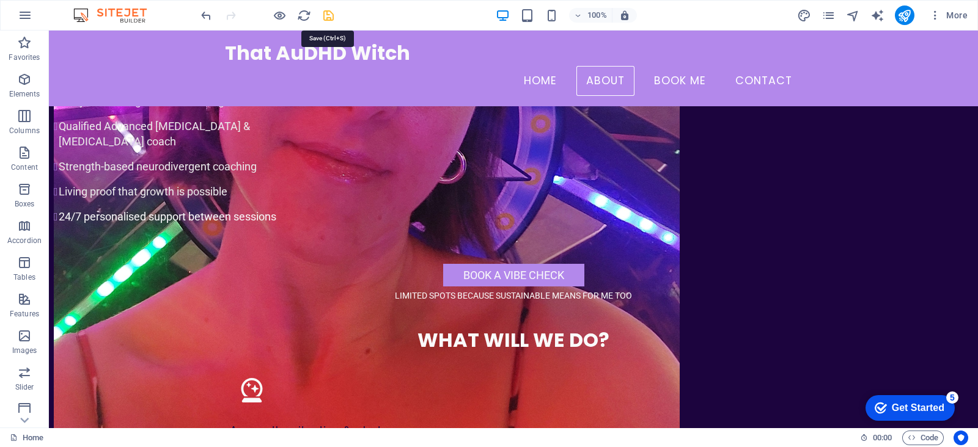
click at [326, 16] on icon "save" at bounding box center [328, 16] width 14 height 14
